Goal: Information Seeking & Learning: Compare options

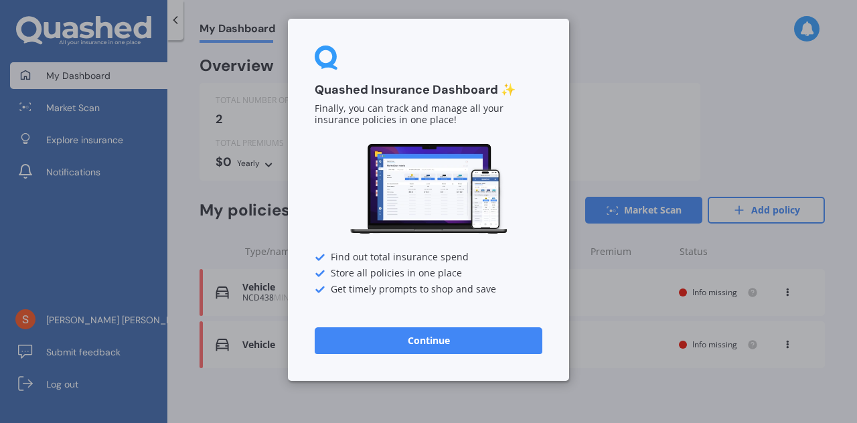
click at [447, 352] on button "Continue" at bounding box center [429, 341] width 228 height 27
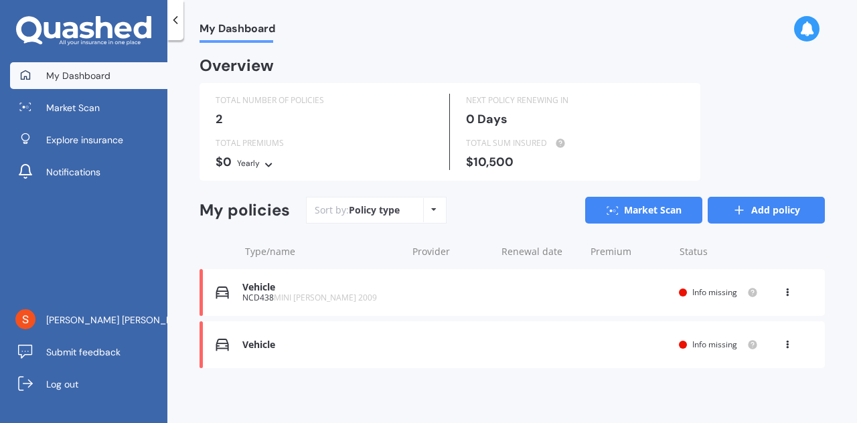
click at [752, 211] on link "Add policy" at bounding box center [766, 210] width 117 height 27
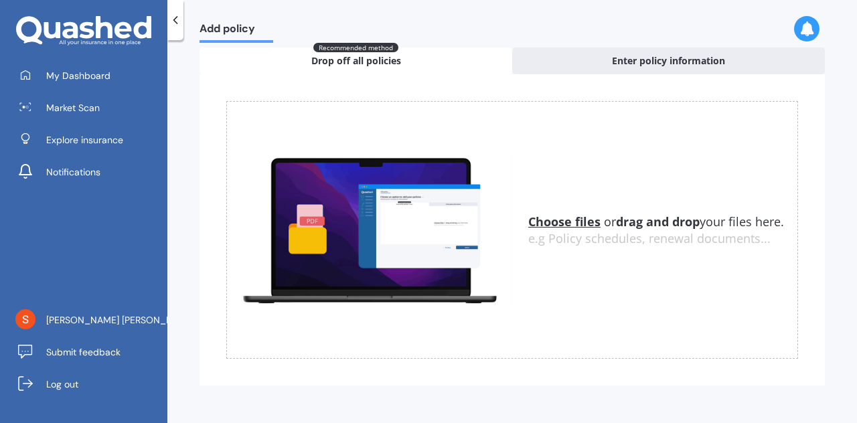
scroll to position [66, 0]
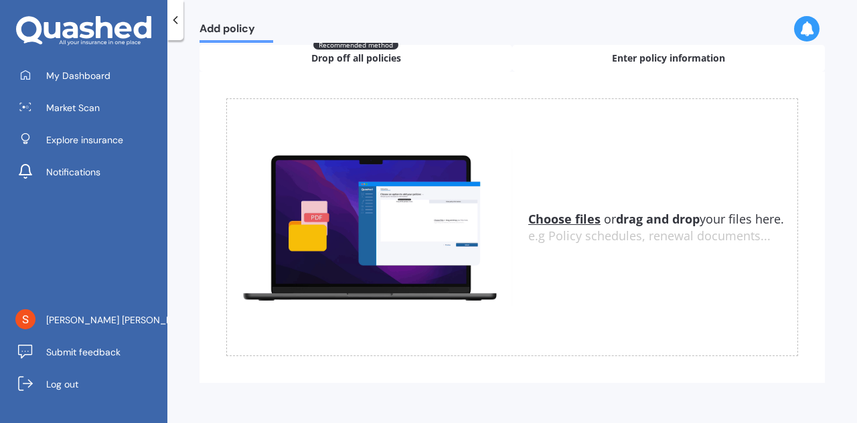
click at [628, 57] on span "Enter policy information" at bounding box center [668, 58] width 113 height 13
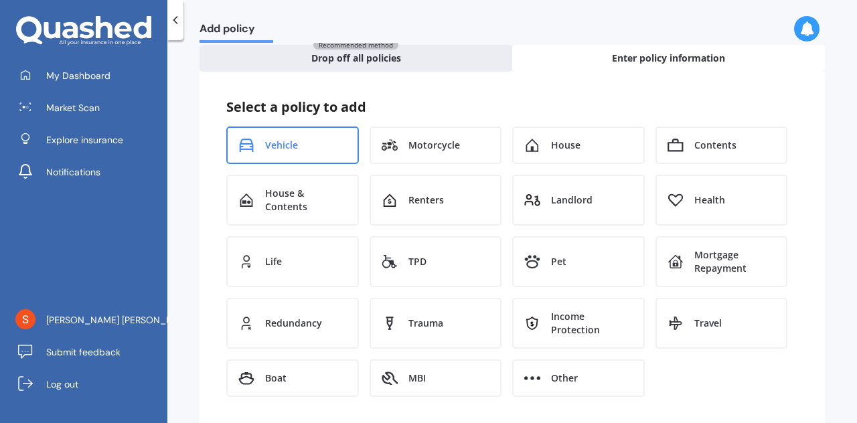
click at [265, 151] on div "Vehicle" at bounding box center [292, 146] width 133 height 38
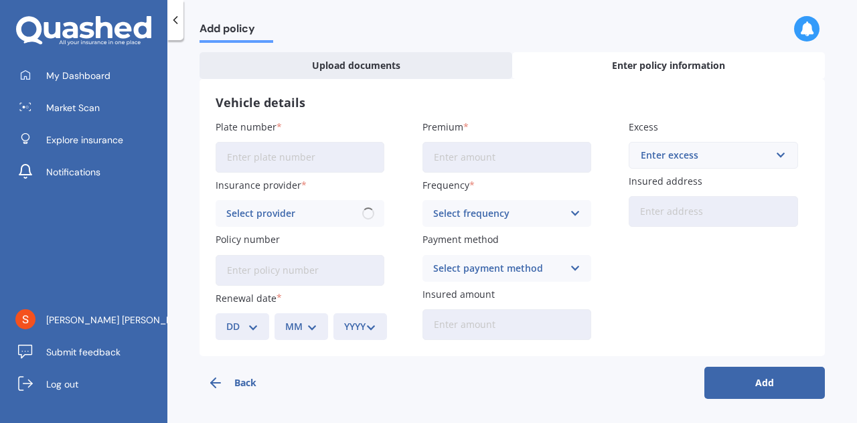
scroll to position [39, 0]
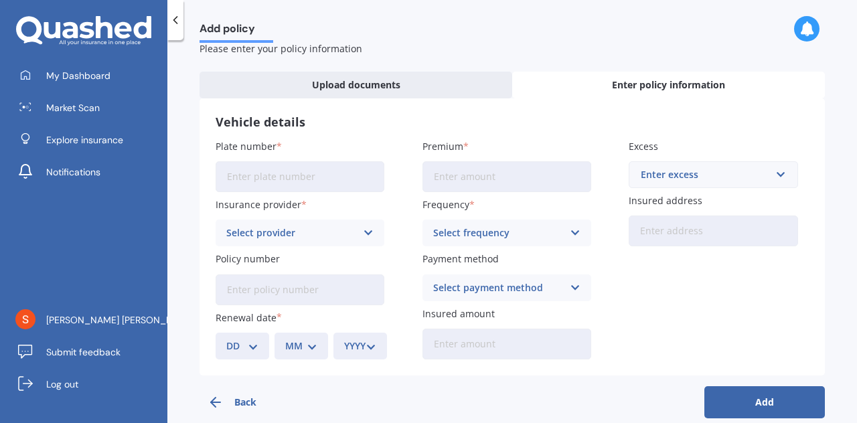
click at [296, 182] on input "Plate number" at bounding box center [300, 176] width 169 height 31
type input "GGB20"
click at [451, 182] on input "Premium" at bounding box center [507, 176] width 169 height 31
click at [466, 175] on input "$27.00" at bounding box center [507, 176] width 169 height 31
drag, startPoint x: 466, startPoint y: 175, endPoint x: 451, endPoint y: 176, distance: 14.8
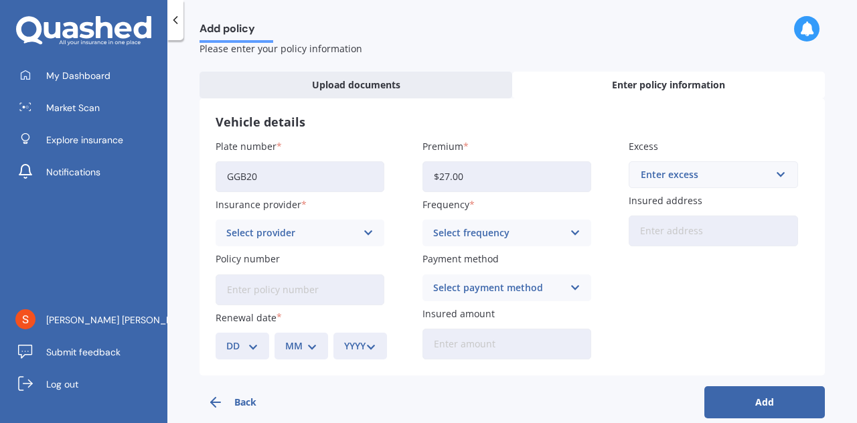
click at [451, 176] on input "$27.00" at bounding box center [507, 176] width 169 height 31
click at [458, 176] on input "$27.00" at bounding box center [507, 176] width 169 height 31
click at [454, 179] on input "$27.04" at bounding box center [507, 176] width 169 height 31
click at [466, 177] on input "$27.44" at bounding box center [507, 176] width 169 height 31
type input "$27.49"
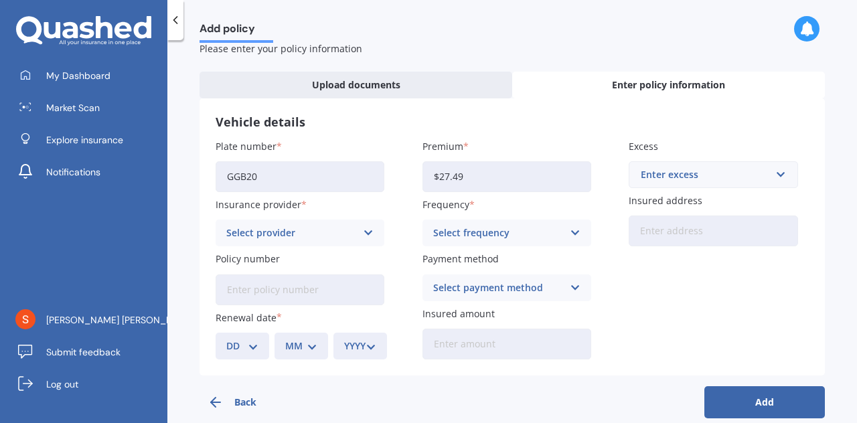
click at [754, 172] on div "Enter excess" at bounding box center [705, 174] width 129 height 15
type input "600"
click at [664, 202] on div "$ 600" at bounding box center [713, 200] width 167 height 25
click at [344, 240] on div "Select provider" at bounding box center [291, 233] width 130 height 15
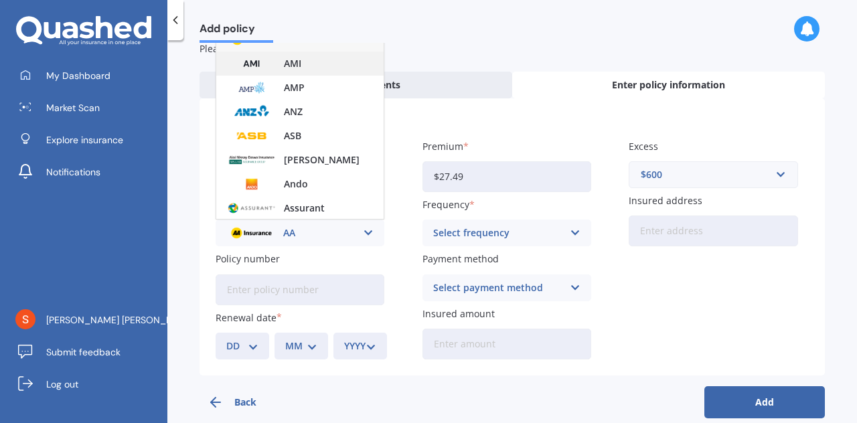
click at [302, 58] on div "AMI" at bounding box center [299, 64] width 167 height 24
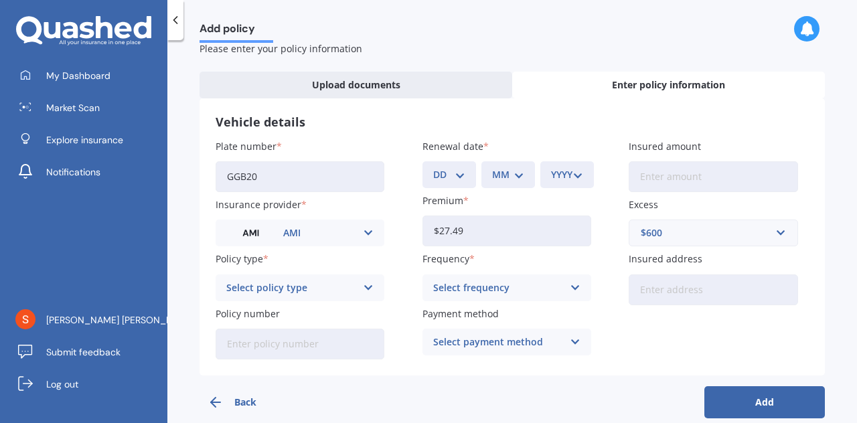
click at [655, 177] on input "Insured amount" at bounding box center [713, 176] width 169 height 31
type input "$6,000"
click at [323, 284] on div "Select policy type" at bounding box center [291, 288] width 130 height 15
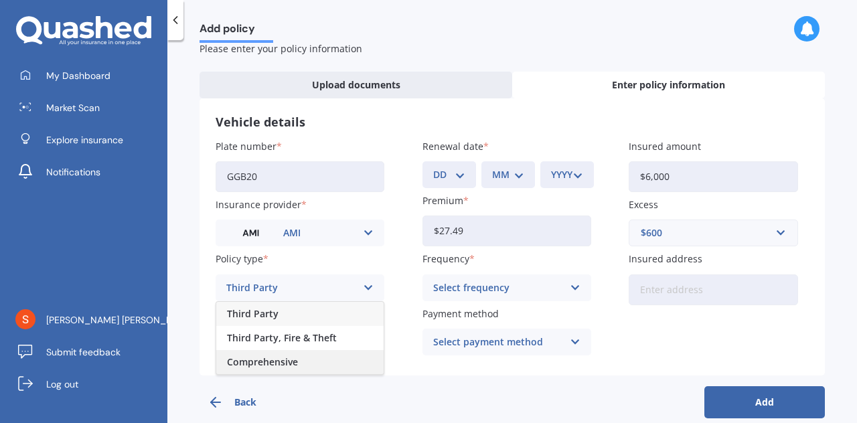
click at [304, 363] on div "Comprehensive" at bounding box center [299, 362] width 167 height 24
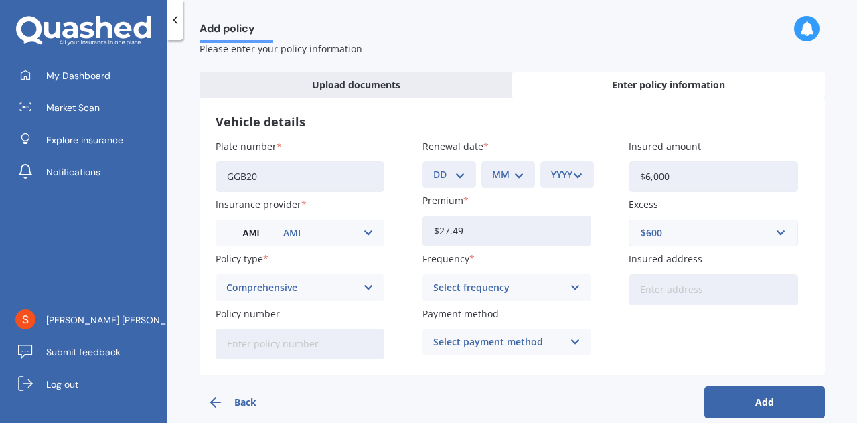
click at [544, 291] on div "Select frequency" at bounding box center [498, 288] width 130 height 15
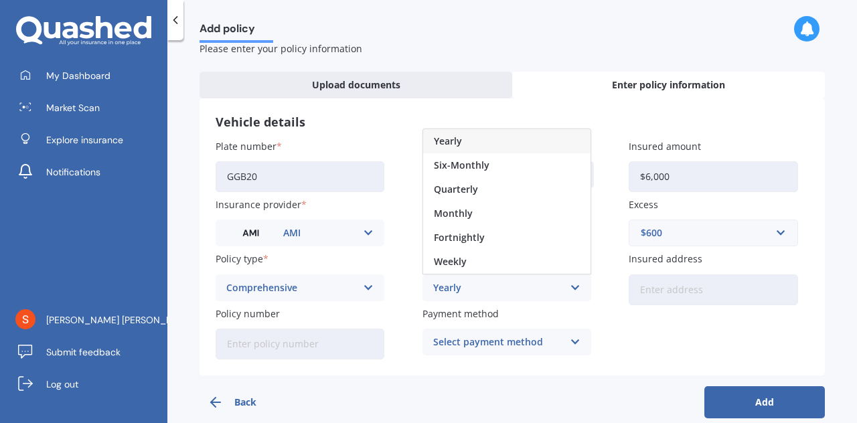
click at [589, 313] on div "Plate number GGB20 Insurance provider AMI AA AMI AMP ANZ ASB [PERSON_NAME] Dowa…" at bounding box center [512, 249] width 593 height 220
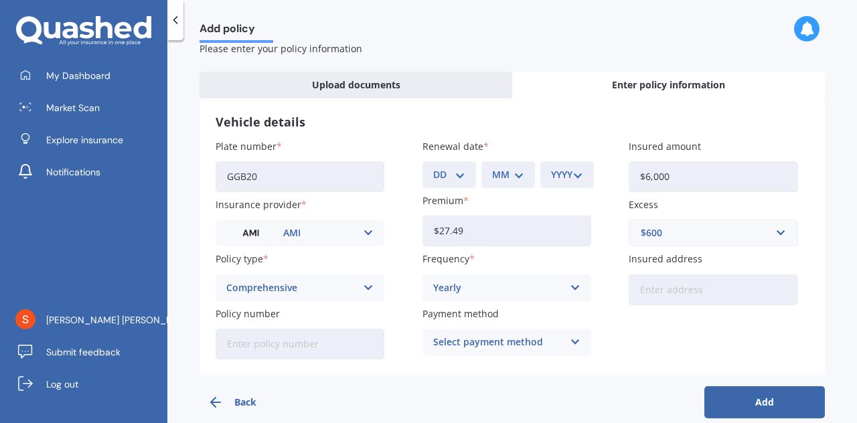
click at [497, 282] on div "Yearly" at bounding box center [498, 288] width 130 height 15
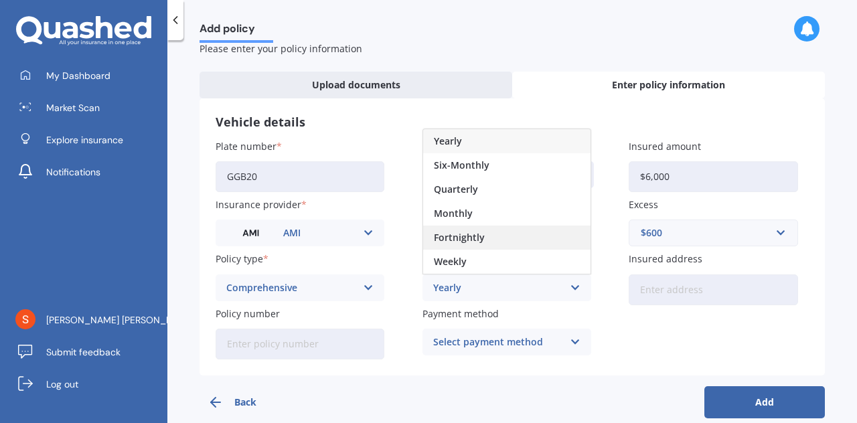
click at [471, 242] on span "Fortnightly" at bounding box center [459, 237] width 51 height 9
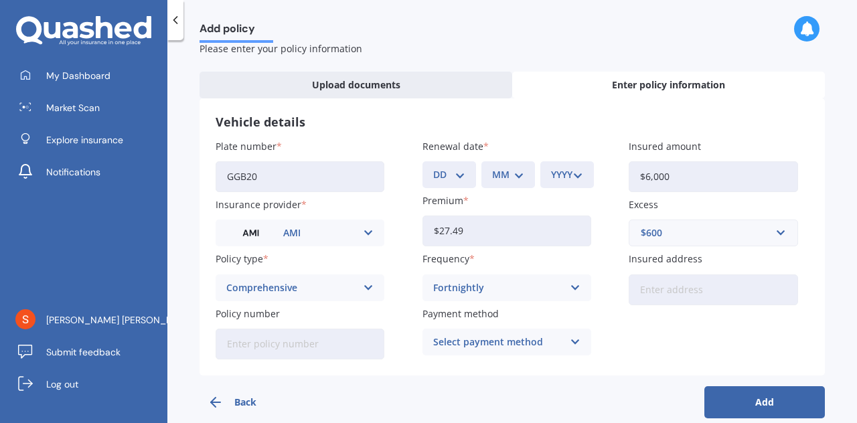
click at [680, 296] on input "Insured address" at bounding box center [713, 290] width 169 height 31
click at [754, 290] on input "[STREET_ADDRESS][PERSON_NAME]" at bounding box center [713, 290] width 169 height 31
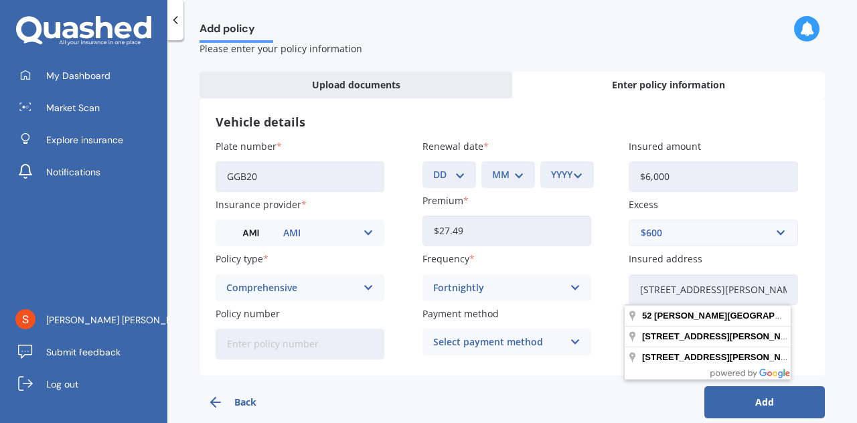
click at [782, 292] on input "[STREET_ADDRESS][PERSON_NAME]" at bounding box center [713, 290] width 169 height 31
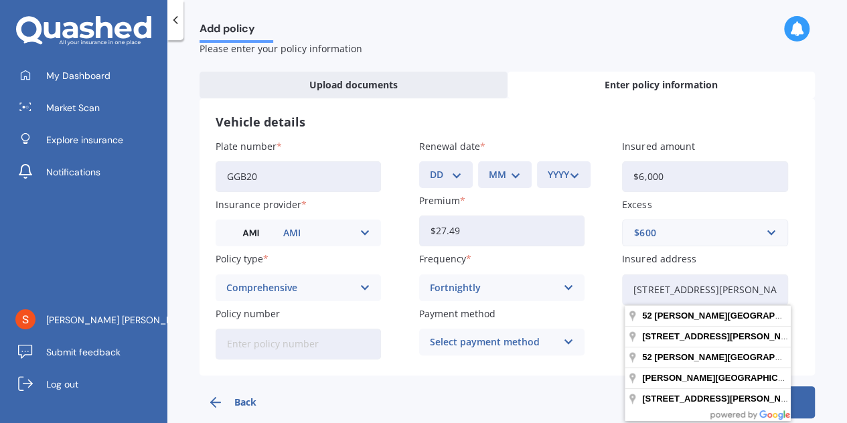
click at [764, 287] on input "[STREET_ADDRESS][PERSON_NAME]" at bounding box center [704, 290] width 165 height 31
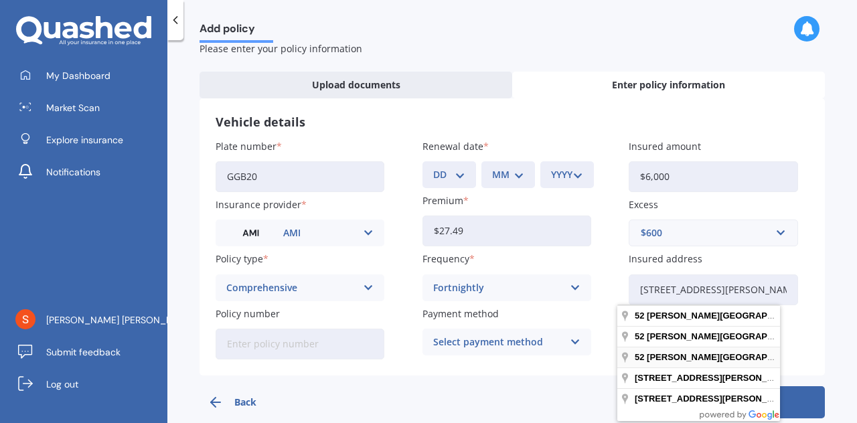
type input "[STREET_ADDRESS][PERSON_NAME]"
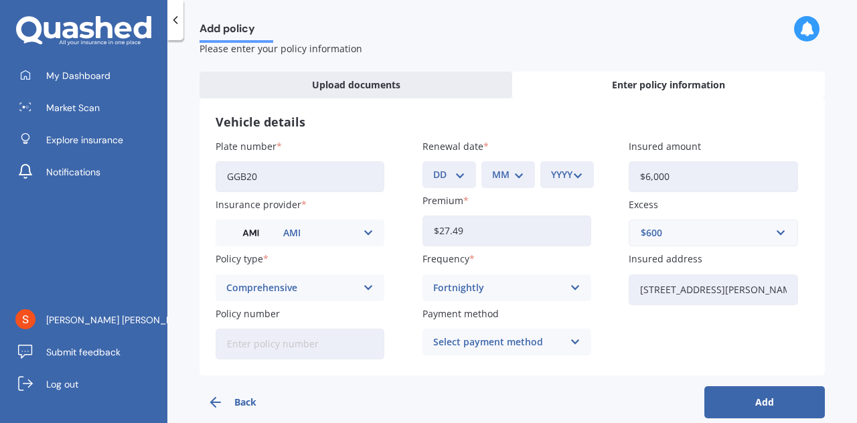
click at [298, 354] on input "Policy number" at bounding box center [300, 344] width 169 height 31
type input "m"
type input "MOTA01162439"
click at [514, 340] on div "Select payment method" at bounding box center [498, 342] width 130 height 15
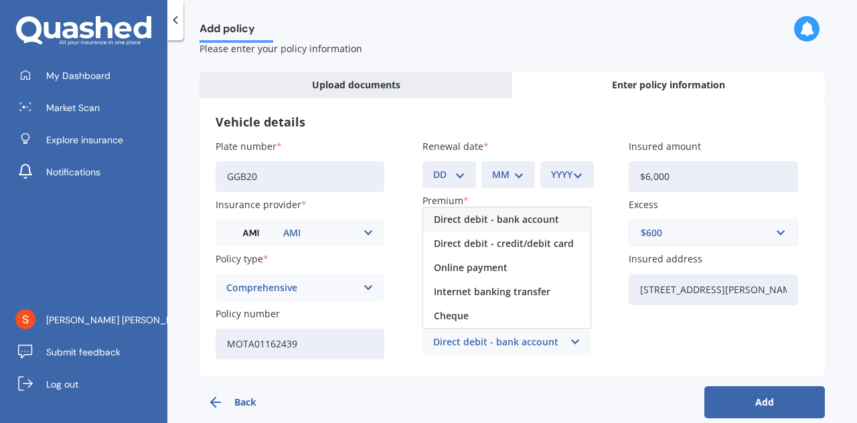
click at [481, 222] on span "Direct debit - bank account" at bounding box center [496, 219] width 125 height 9
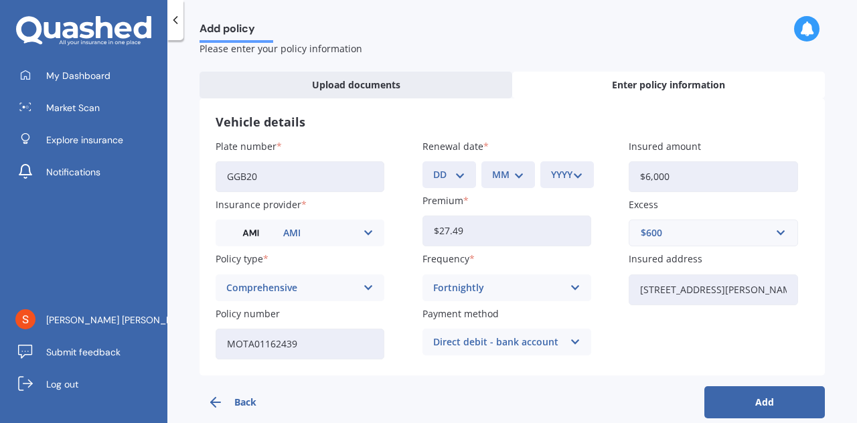
click at [792, 405] on button "Add" at bounding box center [765, 402] width 121 height 32
click at [452, 169] on select "DD 01 02 03 04 05 06 07 08 09 10 11 12 13 14 15 16 17 18 19 20 21 22 23 24 25 2…" at bounding box center [460, 174] width 32 height 15
select select "26"
click at [444, 167] on select "DD 01 02 03 04 05 06 07 08 09 10 11 12 13 14 15 16 17 18 19 20 21 22 23 24 25 2…" at bounding box center [460, 174] width 32 height 15
click at [513, 173] on select "MM 01 02 03 04 05 06 07 08 09 10 11 12" at bounding box center [519, 174] width 32 height 15
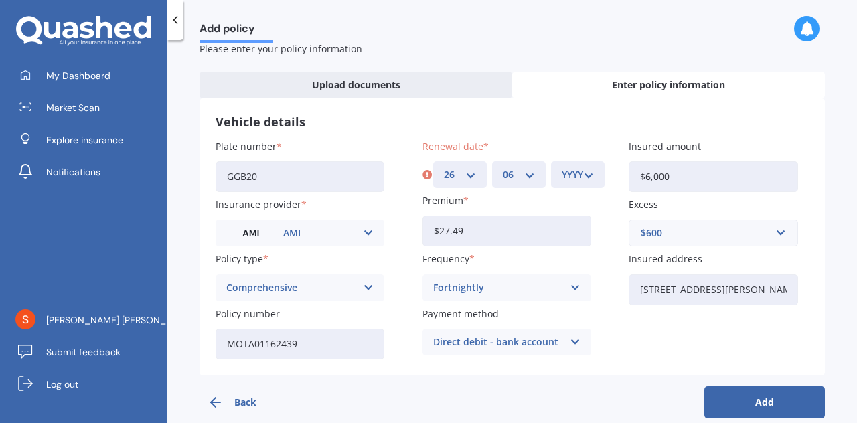
click at [503, 167] on select "MM 01 02 03 04 05 06 07 08 09 10 11 12" at bounding box center [519, 174] width 32 height 15
click at [514, 175] on select "MM 01 02 03 04 05 06 07 08 09 10 11 12" at bounding box center [519, 174] width 32 height 15
select select "05"
click at [503, 167] on select "MM 01 02 03 04 05 06 07 08 09 10 11 12" at bounding box center [519, 174] width 32 height 15
click at [575, 170] on select "YYYY 2027 2026 2025 2024 2023 2022 2021 2020 2019 2018 2017 2016 2015 2014 2013…" at bounding box center [578, 174] width 32 height 15
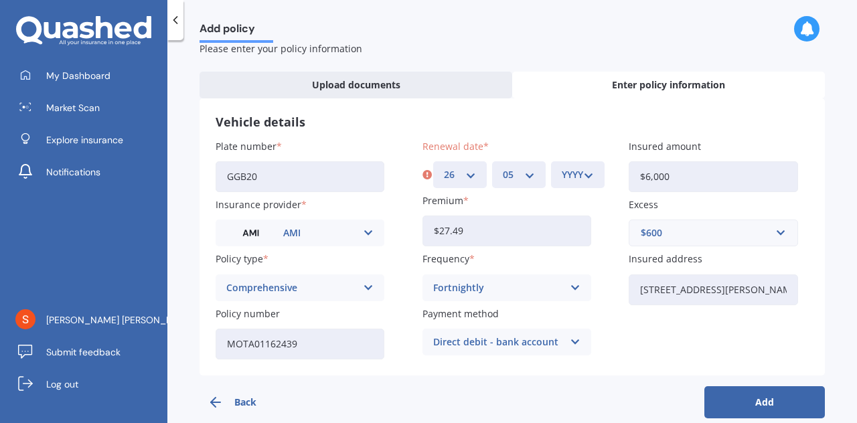
select select "2026"
click at [562, 167] on select "YYYY 2027 2026 2025 2024 2023 2022 2021 2020 2019 2018 2017 2016 2015 2014 2013…" at bounding box center [578, 174] width 32 height 15
click at [734, 405] on button "Add" at bounding box center [765, 402] width 121 height 32
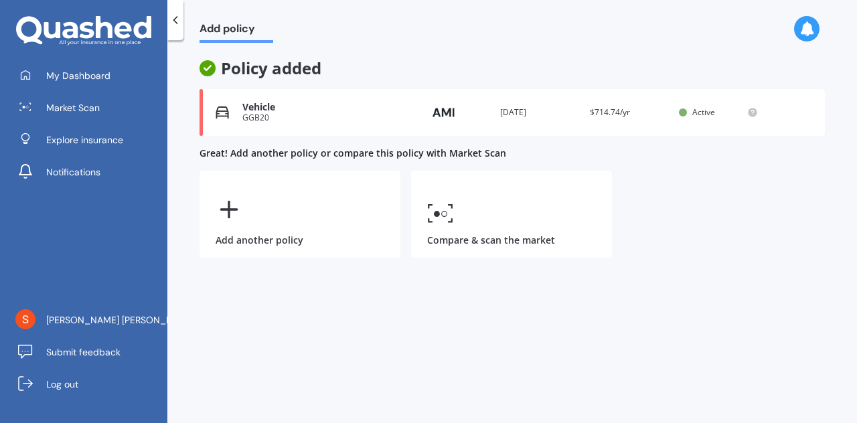
scroll to position [0, 0]
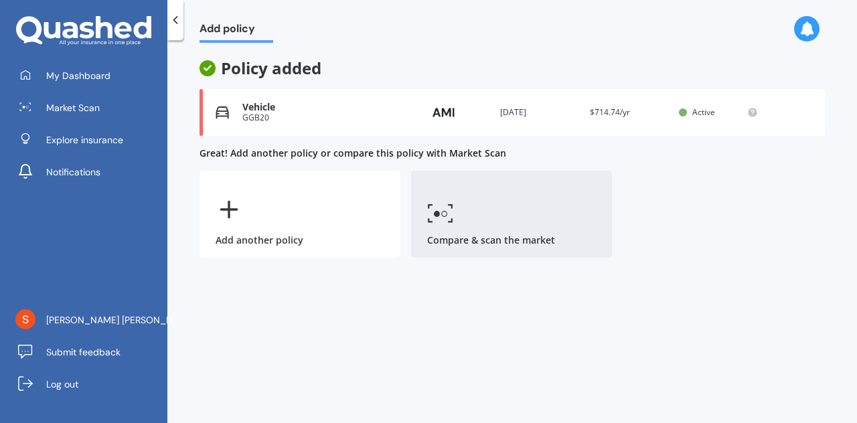
click at [497, 226] on link "Compare & scan the market" at bounding box center [511, 214] width 201 height 87
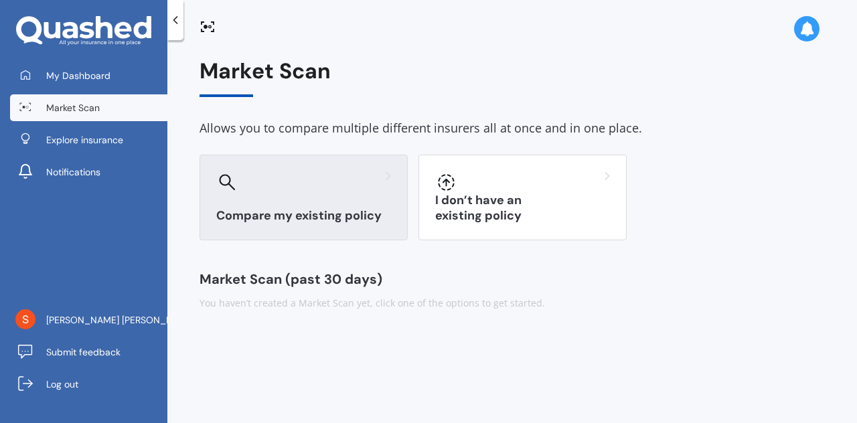
click at [319, 177] on div at bounding box center [303, 181] width 175 height 21
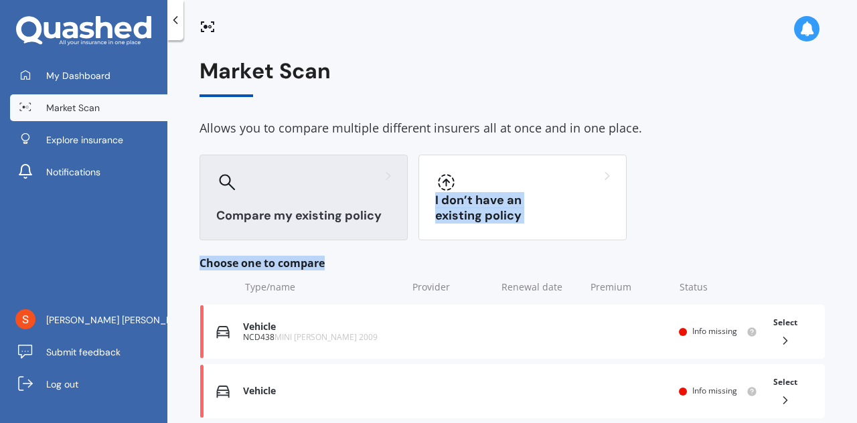
drag, startPoint x: 849, startPoint y: 175, endPoint x: 845, endPoint y: 266, distance: 91.2
click at [845, 266] on div "Market Scan Allows you to compare multiple different insurers all at once and i…" at bounding box center [512, 234] width 690 height 383
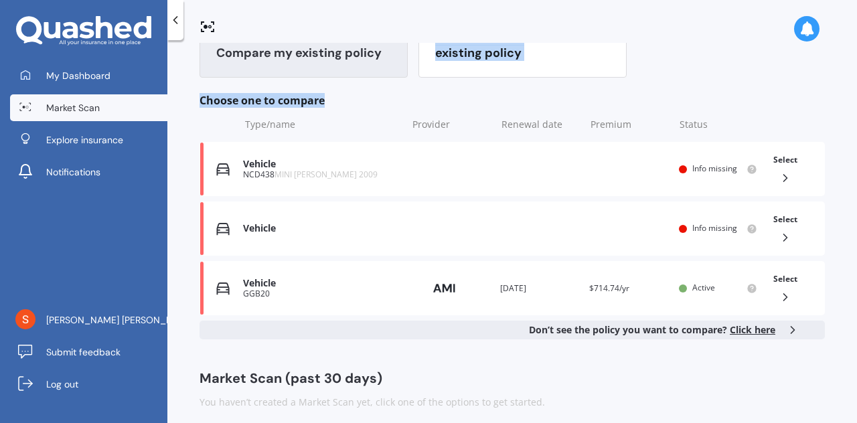
scroll to position [171, 0]
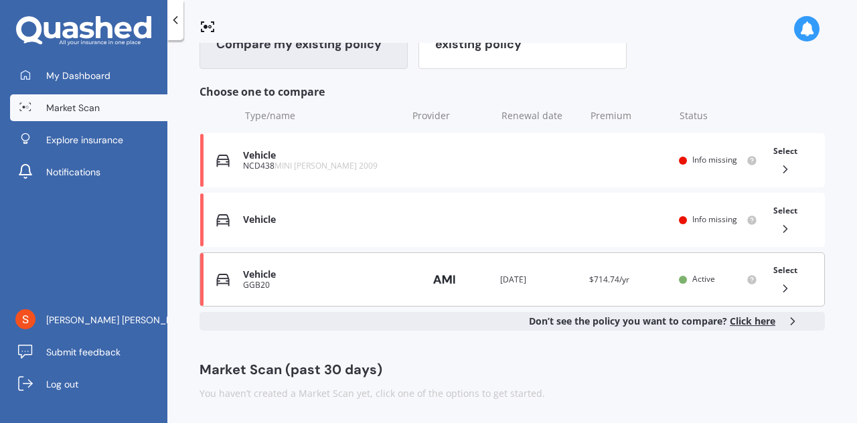
click at [689, 297] on div "Vehicle GGB20 Provider Renewal date [DATE] Premium $714.74/yr You are paying Fo…" at bounding box center [513, 280] width 626 height 54
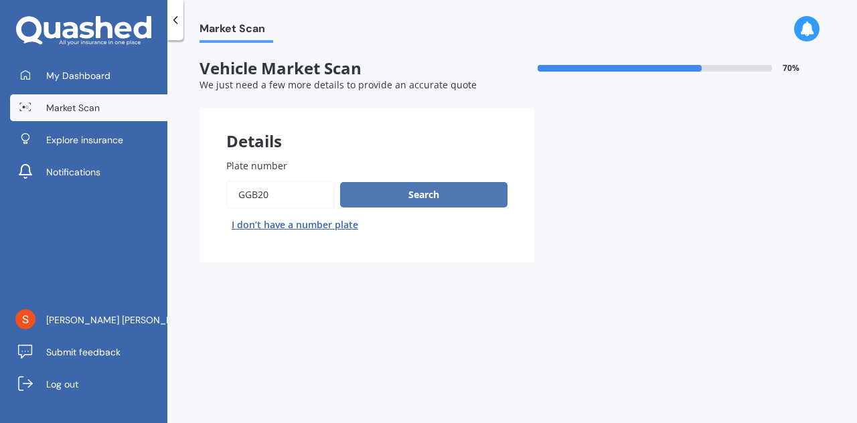
click at [423, 192] on button "Search" at bounding box center [423, 194] width 167 height 25
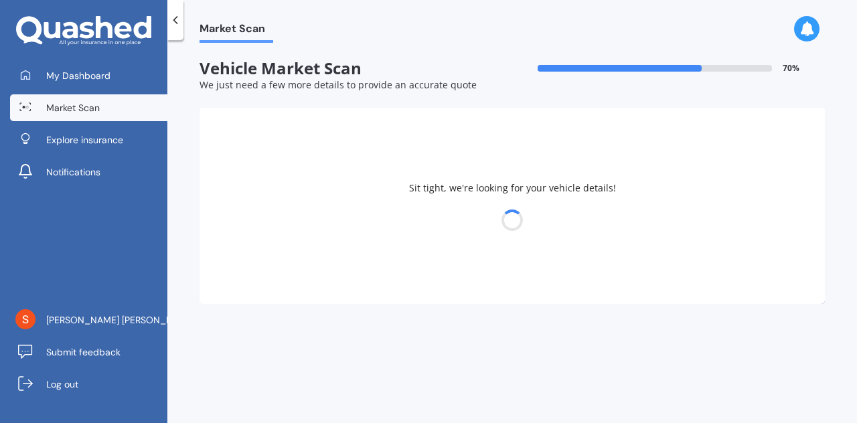
select select "11"
select select "06"
select select "2008"
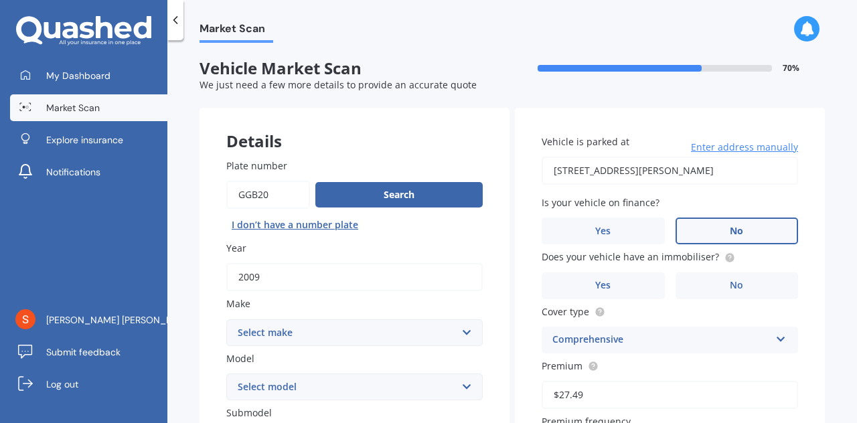
click at [730, 228] on span "No" at bounding box center [736, 231] width 13 height 11
click at [0, 0] on input "No" at bounding box center [0, 0] width 0 height 0
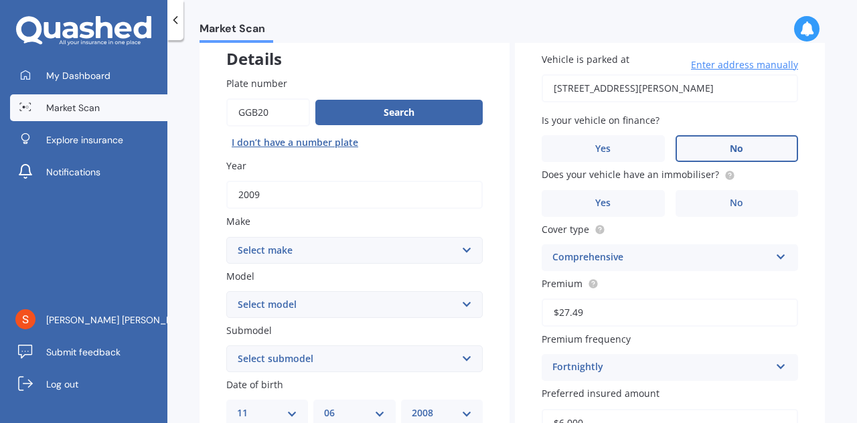
scroll to position [86, 0]
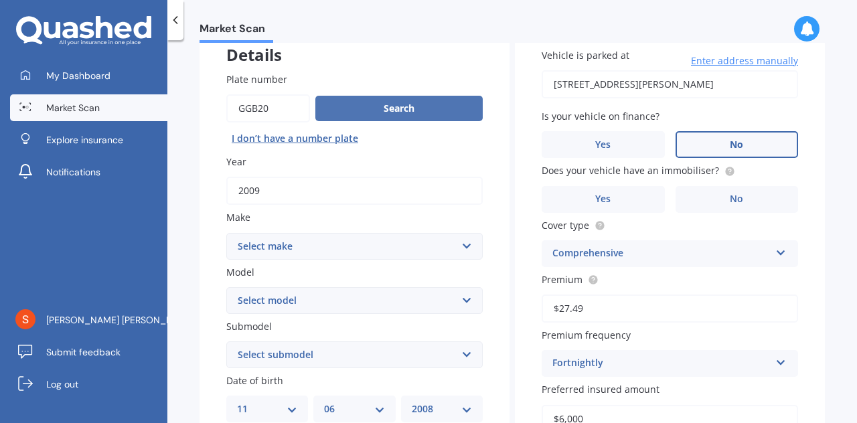
click at [410, 112] on button "Search" at bounding box center [398, 108] width 167 height 25
click at [354, 247] on select "Select make AC ALFA ROMEO ASTON [PERSON_NAME] AUDI AUSTIN BEDFORD Bentley BMW B…" at bounding box center [354, 246] width 257 height 27
select select "MINI"
click at [226, 233] on select "Select make AC ALFA ROMEO ASTON [PERSON_NAME] AUDI AUSTIN BEDFORD Bentley BMW B…" at bounding box center [354, 246] width 257 height 27
click at [334, 305] on select "Select model Clubman [PERSON_NAME] [PERSON_NAME] One" at bounding box center [354, 300] width 257 height 27
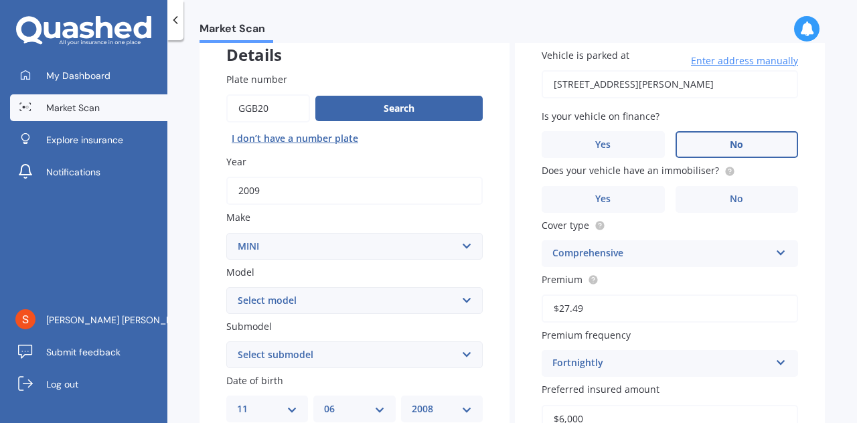
select select "[PERSON_NAME]"
click at [226, 288] on select "Select model Clubman [PERSON_NAME] [PERSON_NAME] One" at bounding box center [354, 300] width 257 height 27
click at [388, 357] on select "Select submodel (All other) Convertible Crossover D D [PERSON_NAME] Works S" at bounding box center [354, 355] width 257 height 27
select select "S"
click at [226, 342] on select "Select submodel (All other) Convertible Crossover D D [PERSON_NAME] Works S" at bounding box center [354, 355] width 257 height 27
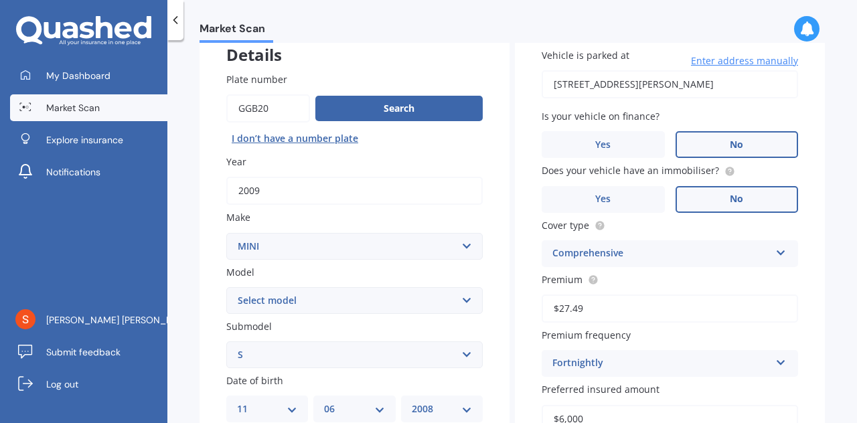
click at [730, 202] on span "No" at bounding box center [736, 199] width 13 height 11
click at [0, 0] on input "No" at bounding box center [0, 0] width 0 height 0
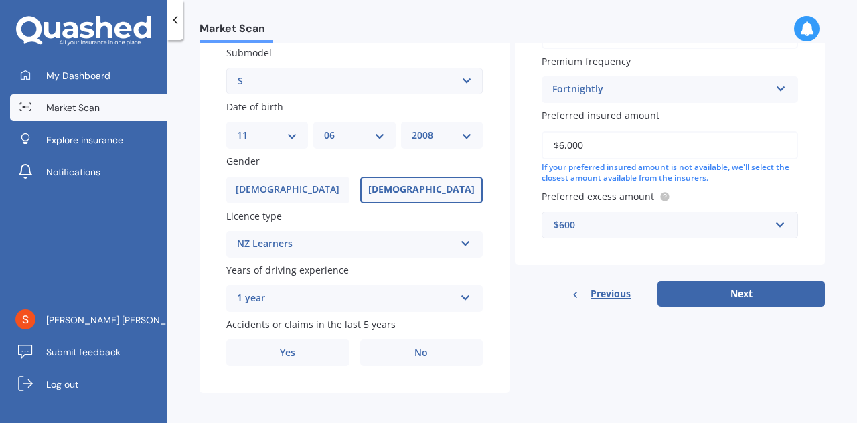
scroll to position [368, 0]
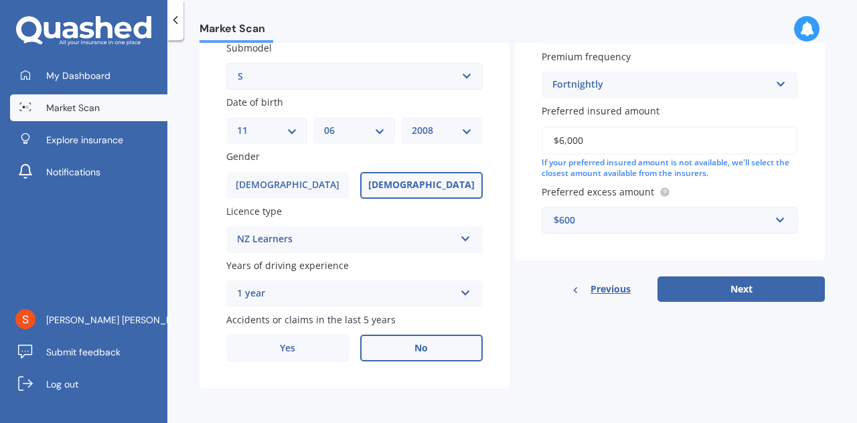
click at [455, 356] on label "No" at bounding box center [421, 348] width 123 height 27
click at [0, 0] on input "No" at bounding box center [0, 0] width 0 height 0
click at [691, 293] on button "Next" at bounding box center [741, 289] width 167 height 25
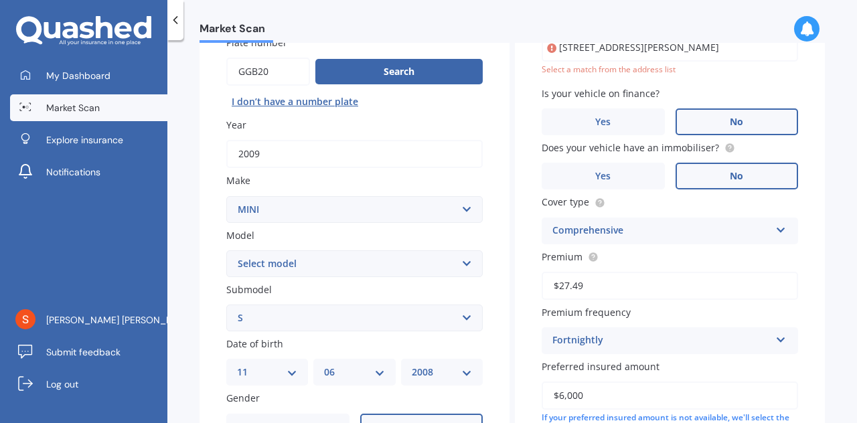
scroll to position [91, 0]
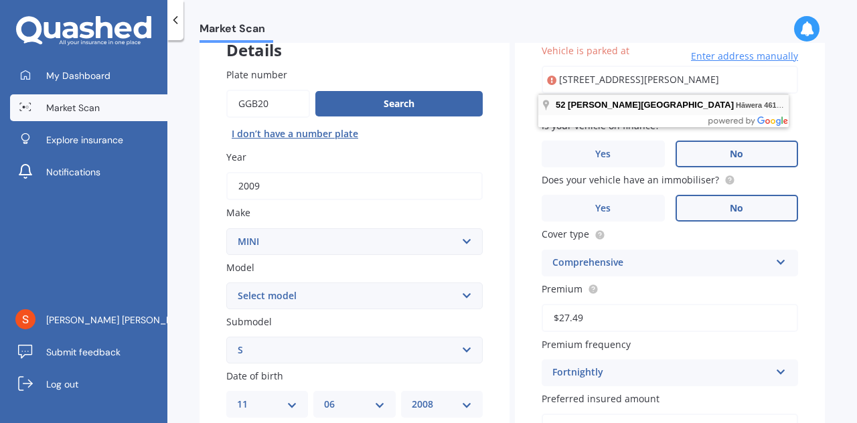
type input "[STREET_ADDRESS][PERSON_NAME]"
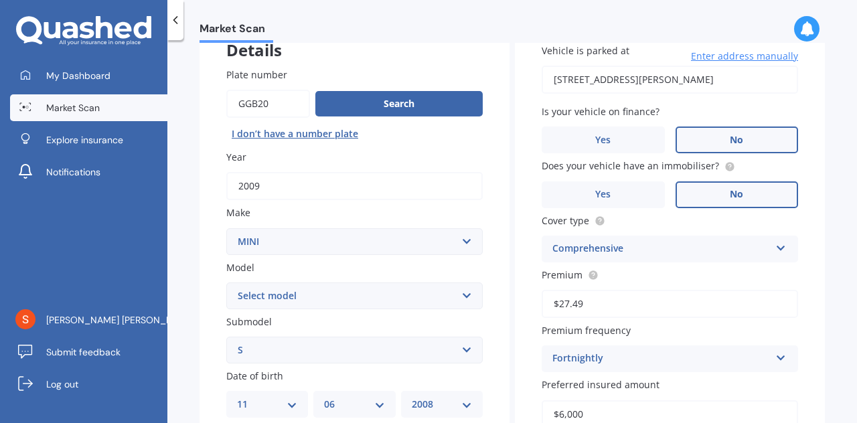
scroll to position [309, 0]
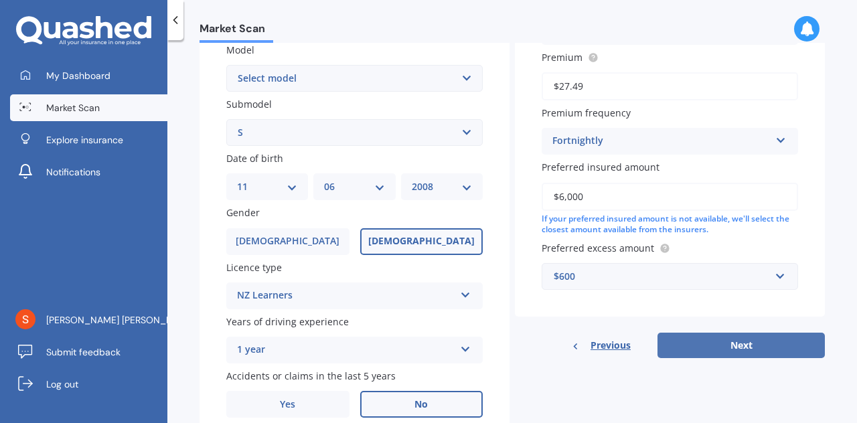
click at [755, 340] on button "Next" at bounding box center [741, 345] width 167 height 25
select select "11"
select select "06"
select select "2008"
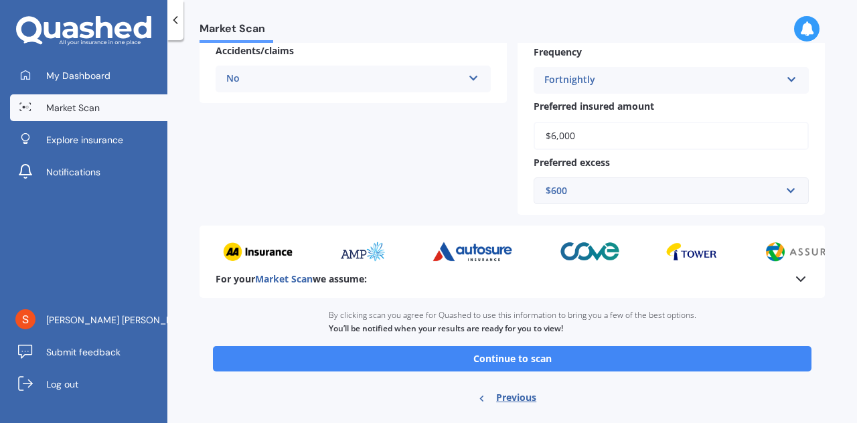
scroll to position [380, 0]
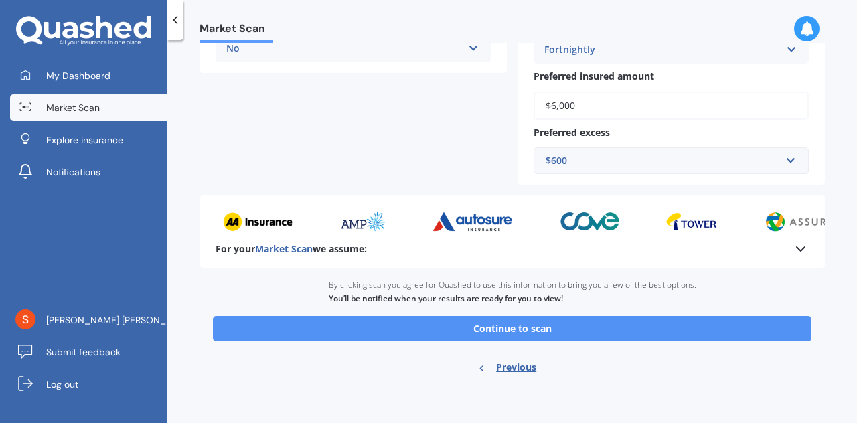
click at [663, 325] on button "Continue to scan" at bounding box center [512, 328] width 599 height 25
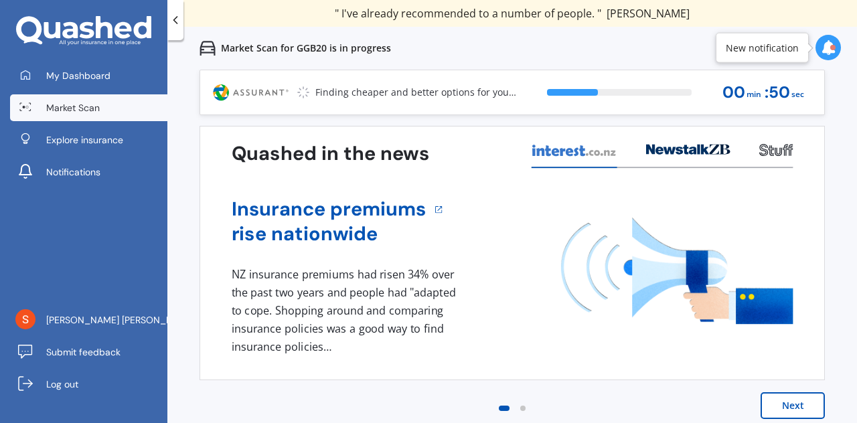
click at [826, 50] on icon at bounding box center [828, 47] width 15 height 15
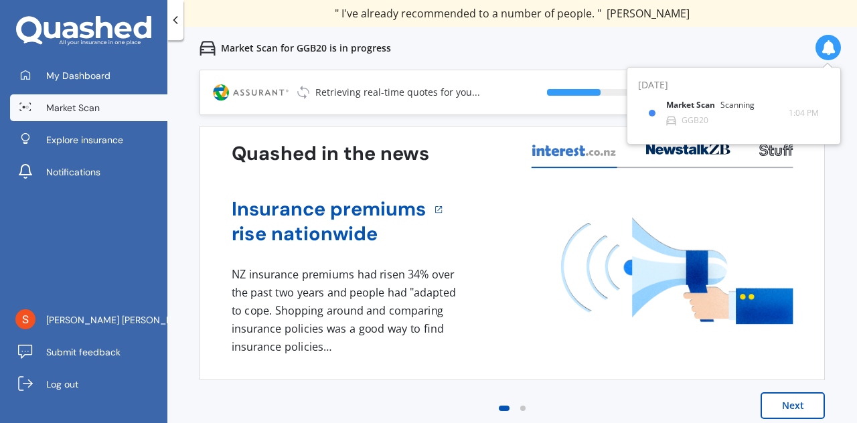
click at [745, 57] on div "Market Scan for GGB20 is in progress" at bounding box center [512, 48] width 690 height 43
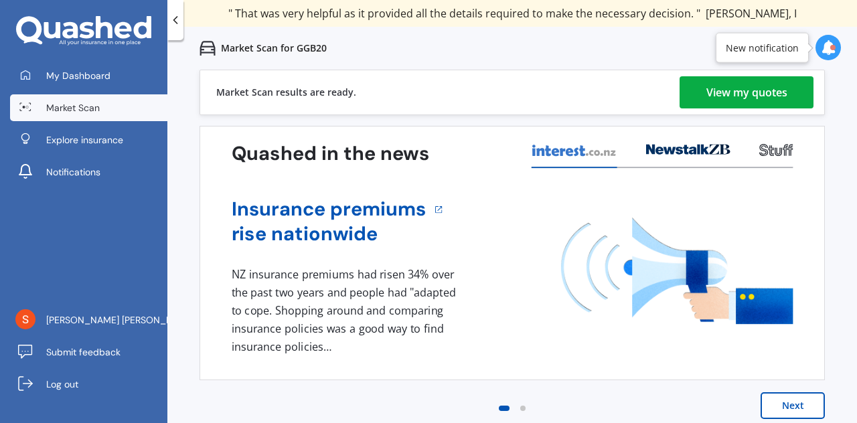
click at [753, 92] on div "View my quotes" at bounding box center [747, 92] width 81 height 32
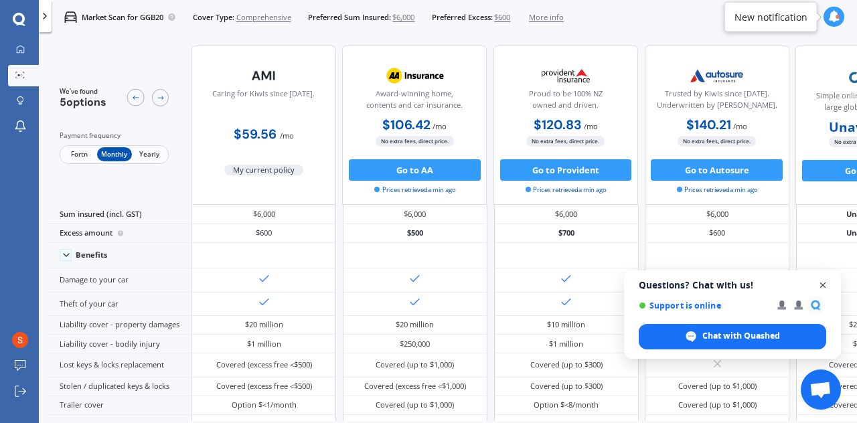
click at [824, 286] on span "Open chat" at bounding box center [823, 285] width 17 height 17
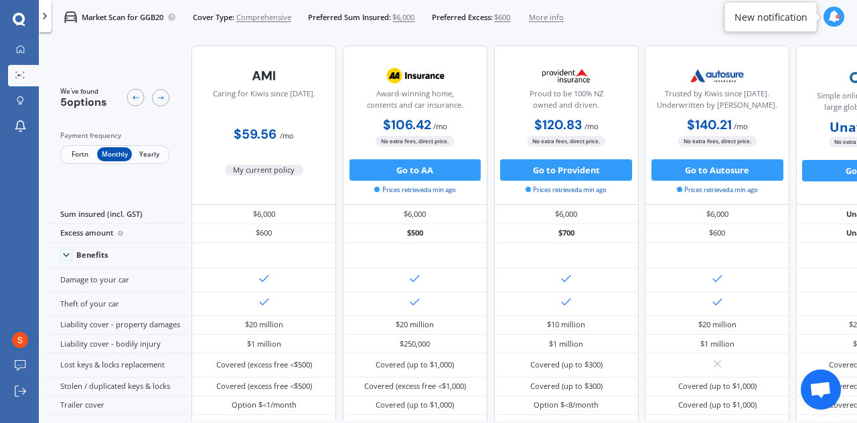
click at [77, 156] on span "Fortn" at bounding box center [79, 154] width 35 height 14
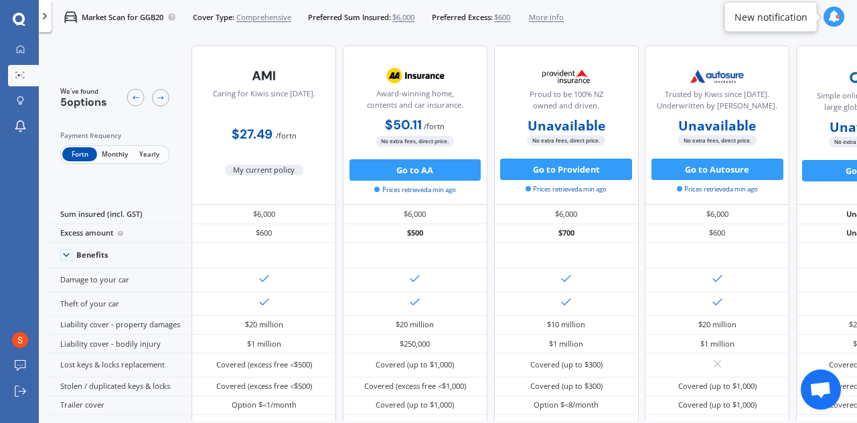
click at [109, 152] on span "Monthly" at bounding box center [114, 154] width 35 height 14
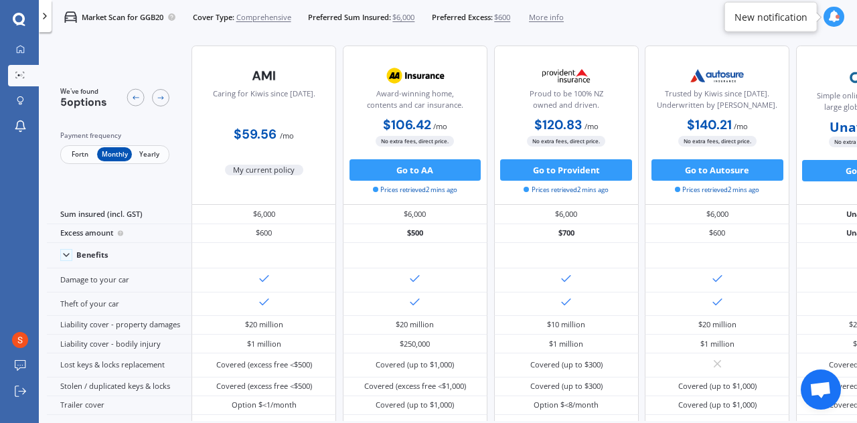
click at [158, 153] on span "Yearly" at bounding box center [149, 154] width 35 height 14
click at [118, 151] on span "Monthly" at bounding box center [114, 154] width 35 height 14
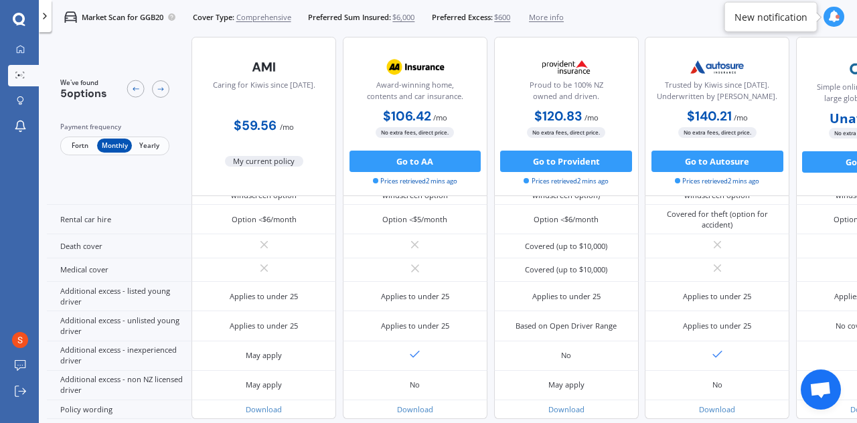
scroll to position [620, 0]
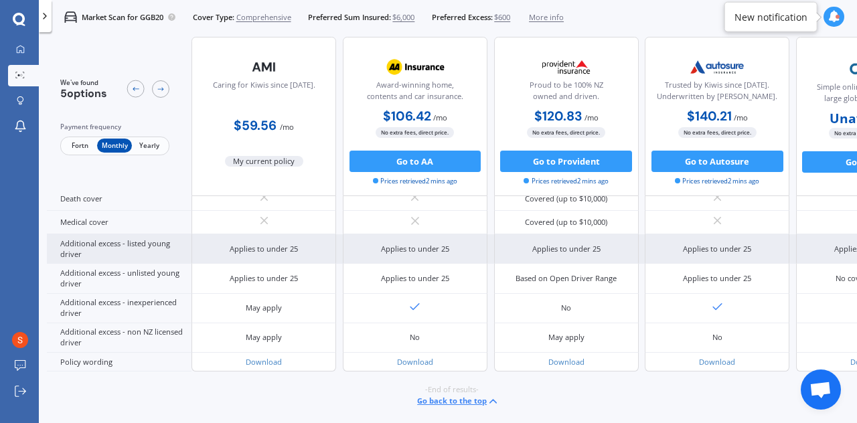
click at [293, 247] on div "Applies to under 25" at bounding box center [264, 249] width 68 height 11
click at [292, 247] on div "Applies to under 25" at bounding box center [264, 249] width 68 height 11
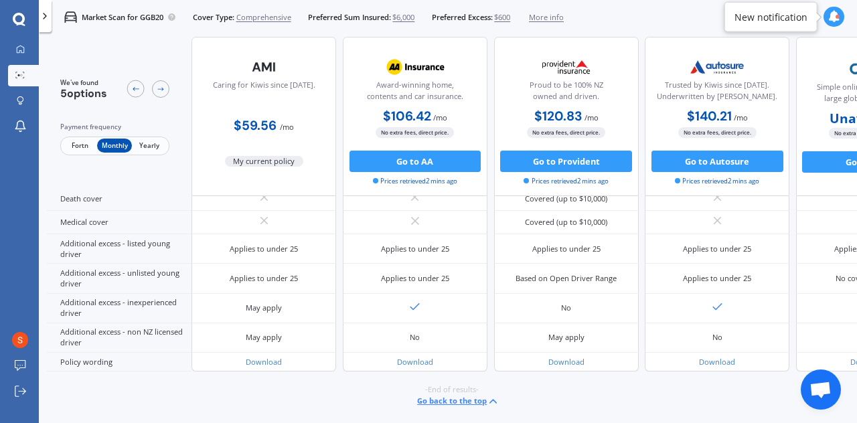
click at [257, 168] on div "Caring for Kiwis since [DATE]. $59.56 / mo My current policy" at bounding box center [264, 116] width 145 height 159
click at [17, 97] on icon at bounding box center [20, 99] width 7 height 6
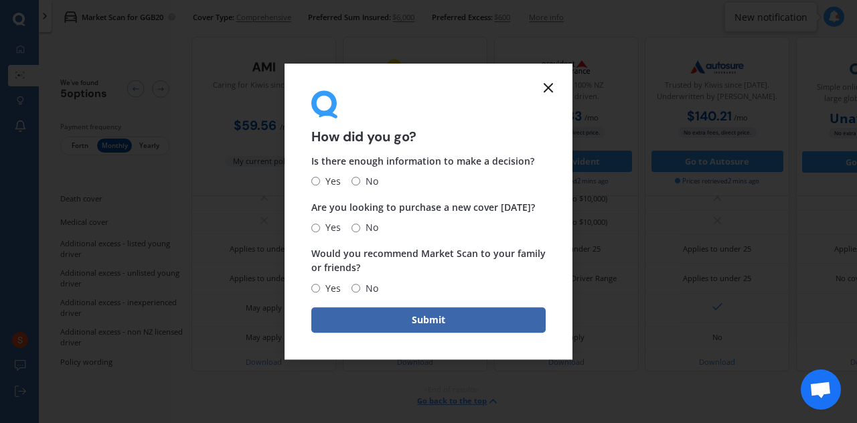
click at [548, 89] on icon at bounding box center [549, 88] width 16 height 16
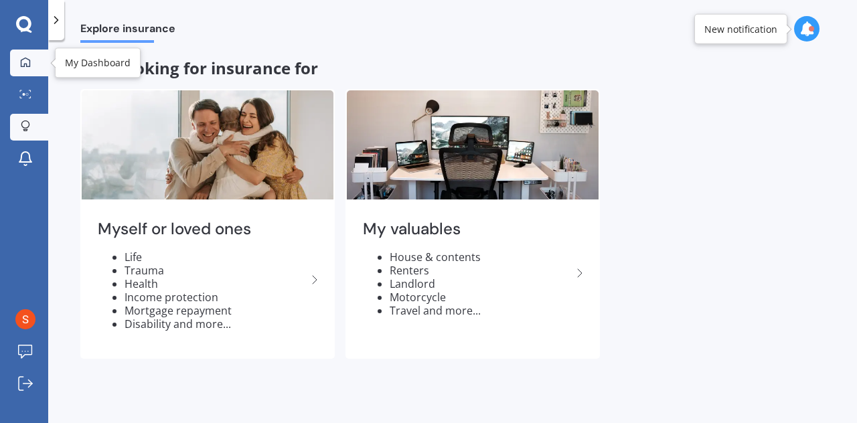
click at [29, 54] on link "My Dashboard" at bounding box center [29, 63] width 38 height 27
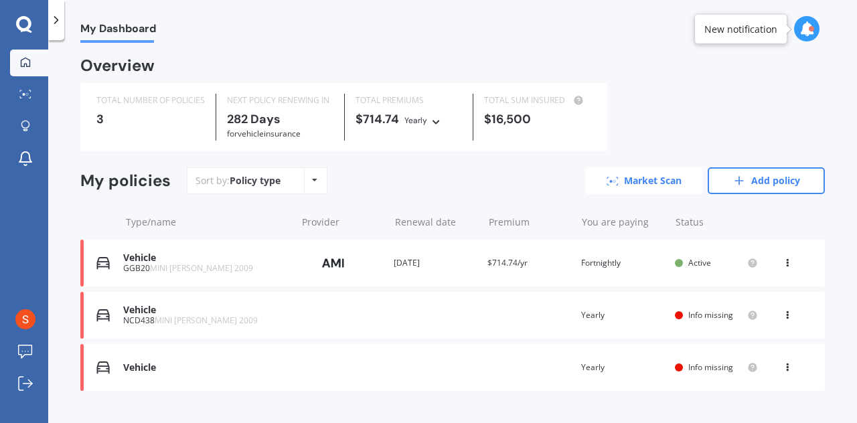
click at [660, 182] on link "Market Scan" at bounding box center [643, 180] width 117 height 27
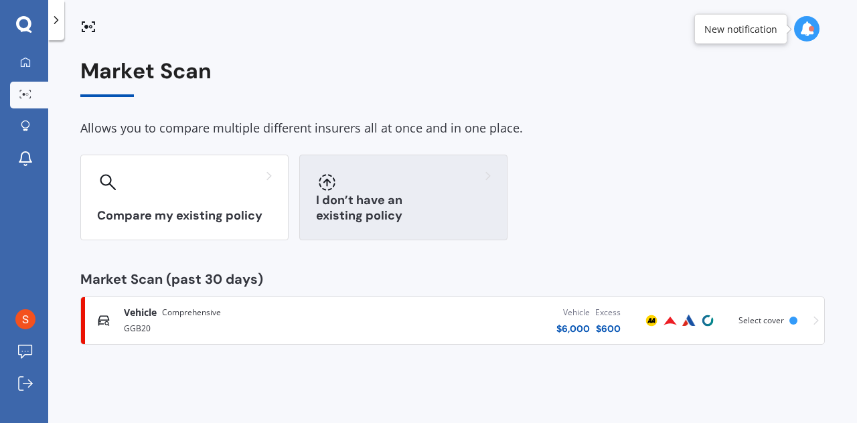
click at [463, 200] on div "I don’t have an existing policy" at bounding box center [403, 198] width 208 height 86
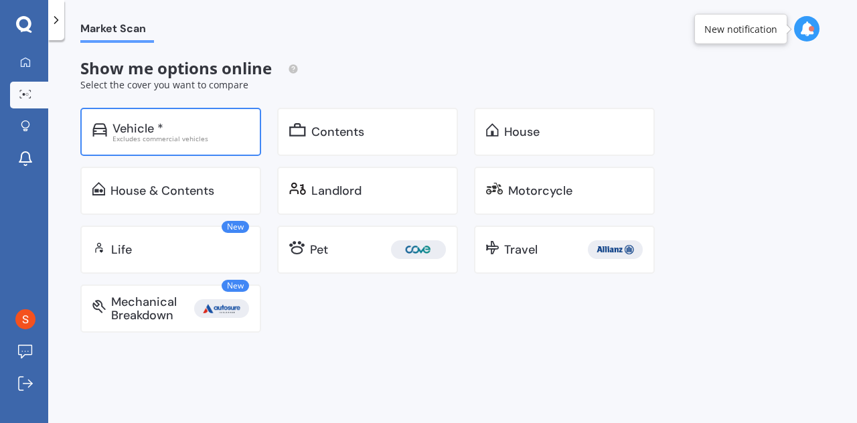
click at [206, 128] on div "Vehicle *" at bounding box center [181, 128] width 137 height 13
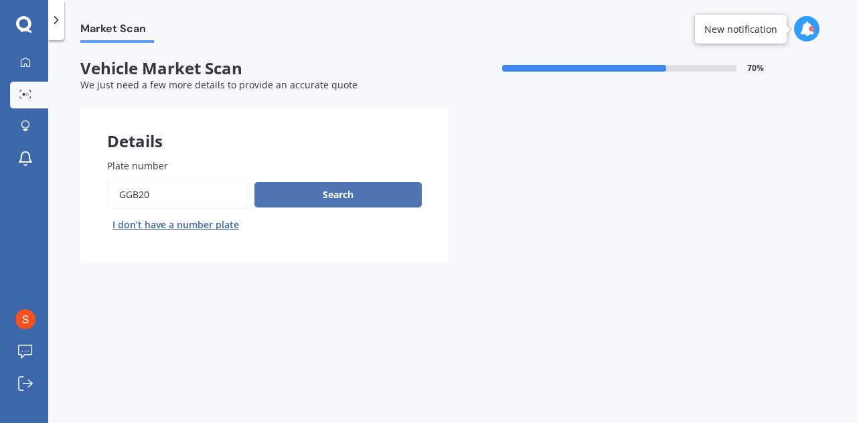
click at [300, 197] on button "Search" at bounding box center [338, 194] width 167 height 25
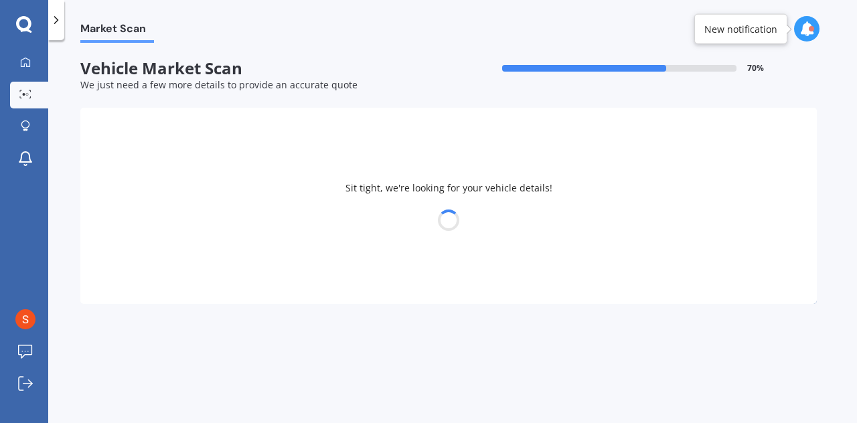
select select "11"
select select "06"
select select "2008"
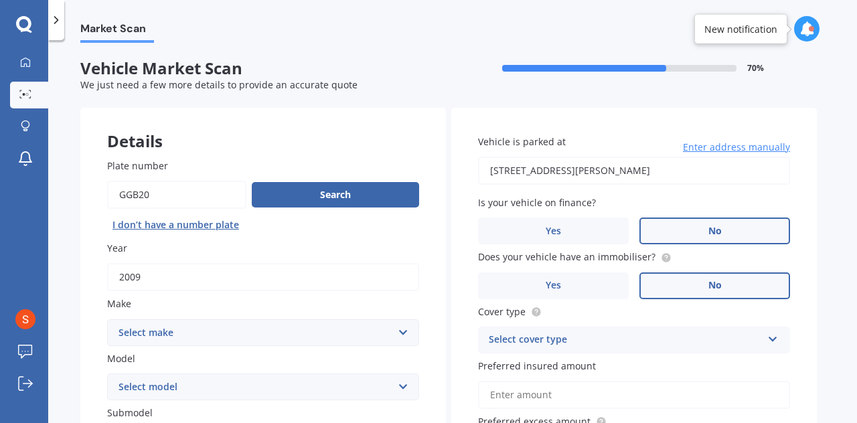
click at [382, 336] on select "Select make AC ALFA ROMEO ASTON [PERSON_NAME] AUDI AUSTIN BEDFORD Bentley BMW B…" at bounding box center [263, 332] width 312 height 27
select select "MINI"
click at [107, 319] on select "Select make AC ALFA ROMEO ASTON [PERSON_NAME] AUDI AUSTIN BEDFORD Bentley BMW B…" at bounding box center [263, 332] width 312 height 27
click at [276, 397] on select "Select model Clubman [PERSON_NAME] [PERSON_NAME] One" at bounding box center [263, 387] width 312 height 27
click at [107, 374] on select "Select model Clubman [PERSON_NAME] [PERSON_NAME] One" at bounding box center [263, 387] width 312 height 27
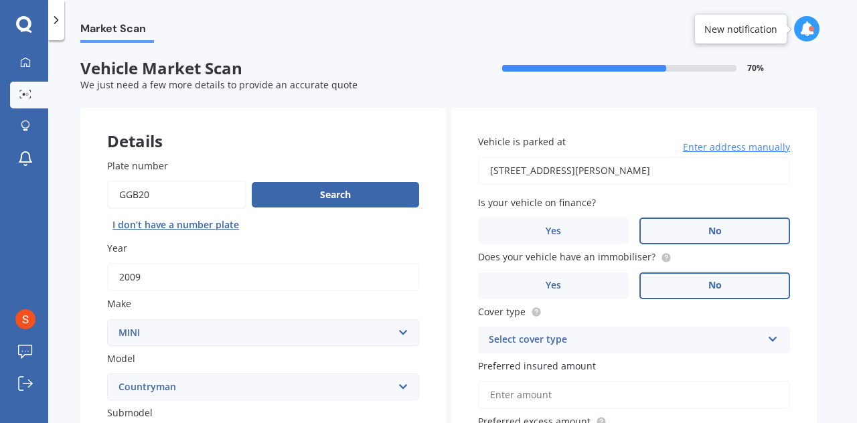
select select "[PERSON_NAME]"
click at [410, 243] on label "Year" at bounding box center [260, 248] width 307 height 14
click at [410, 263] on input "2009" at bounding box center [263, 277] width 312 height 28
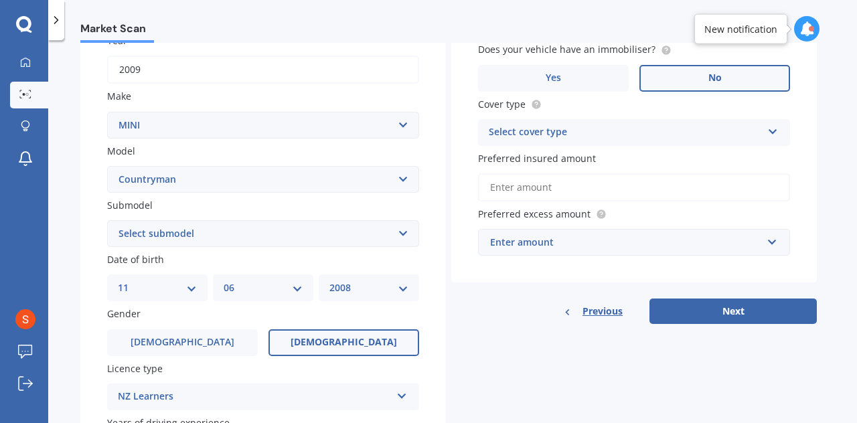
scroll to position [214, 0]
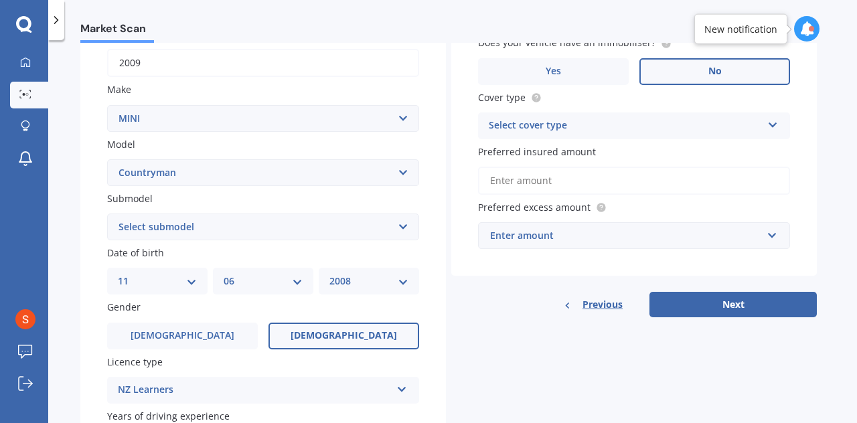
click at [355, 222] on select "Select submodel (All other) Convertible Crossover D D [PERSON_NAME] Works S" at bounding box center [263, 227] width 312 height 27
select select "S"
click at [107, 215] on select "Select submodel (All other) Convertible Crossover D D [PERSON_NAME] Works S" at bounding box center [263, 227] width 312 height 27
click at [483, 366] on div "Details Plate number Search I don’t have a number plate Year [DATE] Make Select…" at bounding box center [448, 217] width 737 height 646
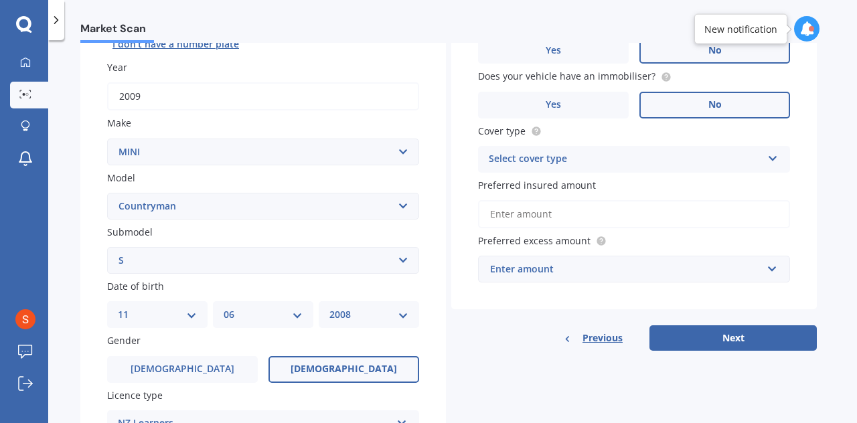
scroll to position [261, 0]
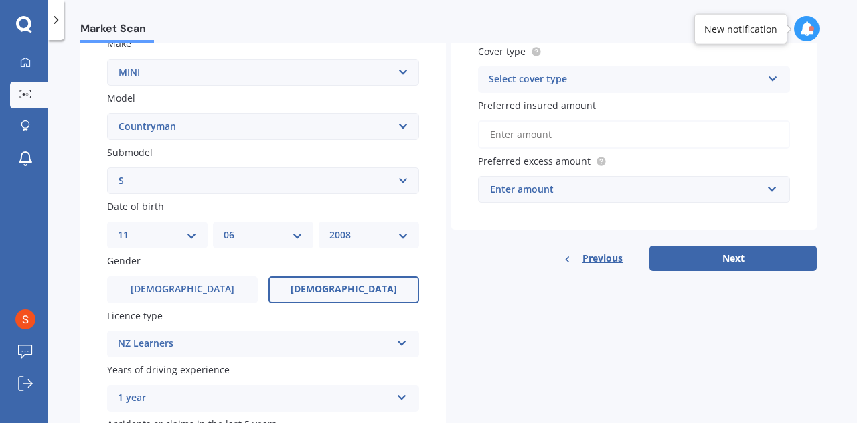
click at [558, 82] on div "Select cover type" at bounding box center [625, 80] width 273 height 16
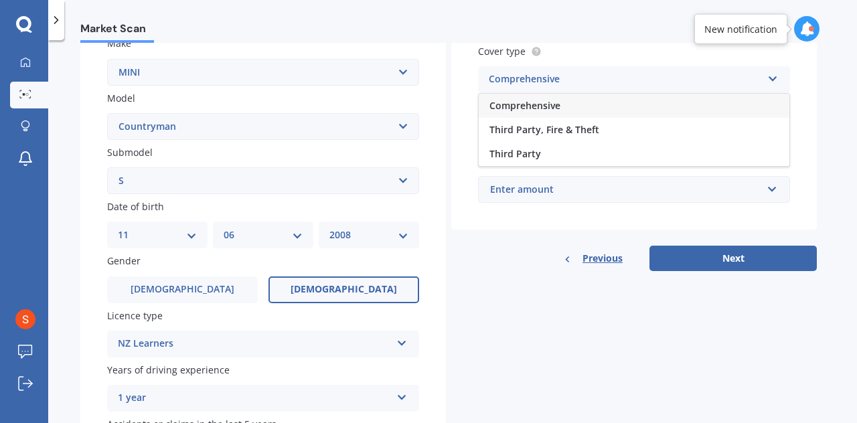
click at [550, 106] on span "Comprehensive" at bounding box center [525, 105] width 71 height 13
click at [556, 137] on input "Preferred insured amount" at bounding box center [634, 135] width 312 height 28
type input "$6,000"
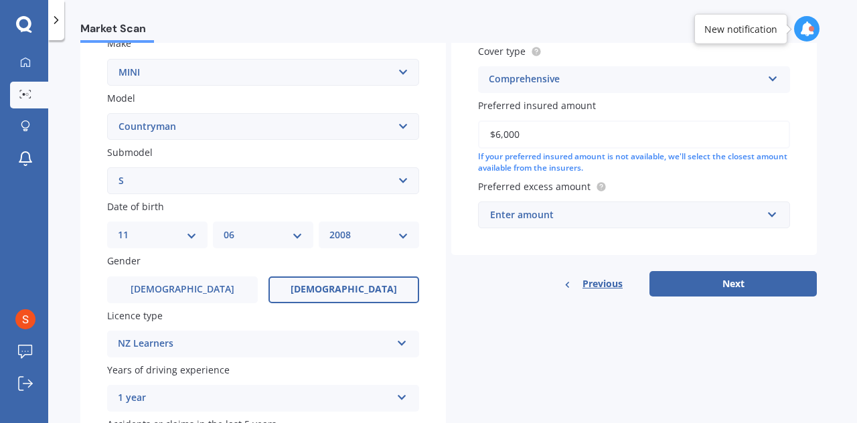
click at [577, 222] on div "Enter amount" at bounding box center [626, 215] width 272 height 15
type input "600"
click at [711, 244] on div "$ 600" at bounding box center [634, 240] width 311 height 25
click at [743, 289] on button "Next" at bounding box center [733, 283] width 167 height 25
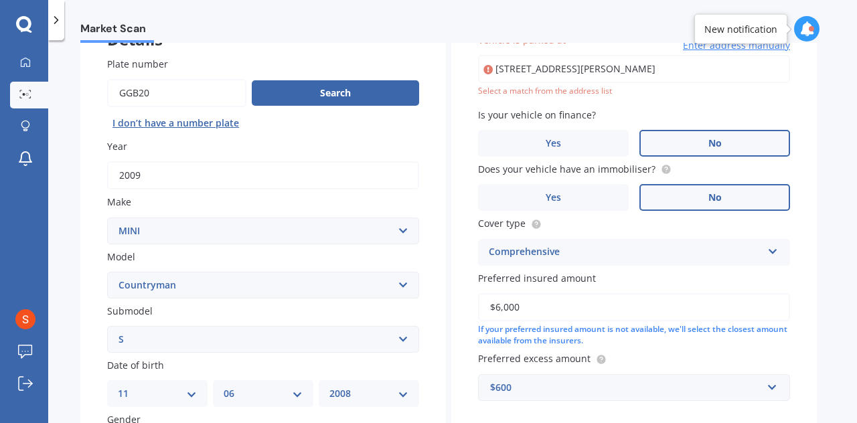
scroll to position [91, 0]
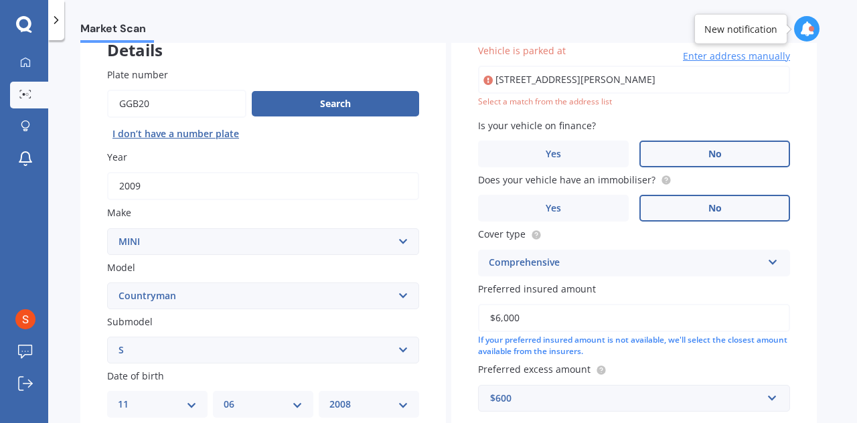
type input "[STREET_ADDRESS][PERSON_NAME]"
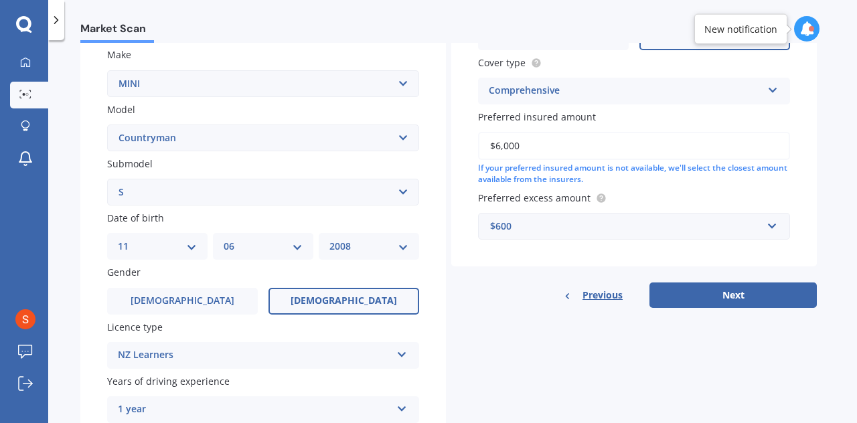
scroll to position [264, 0]
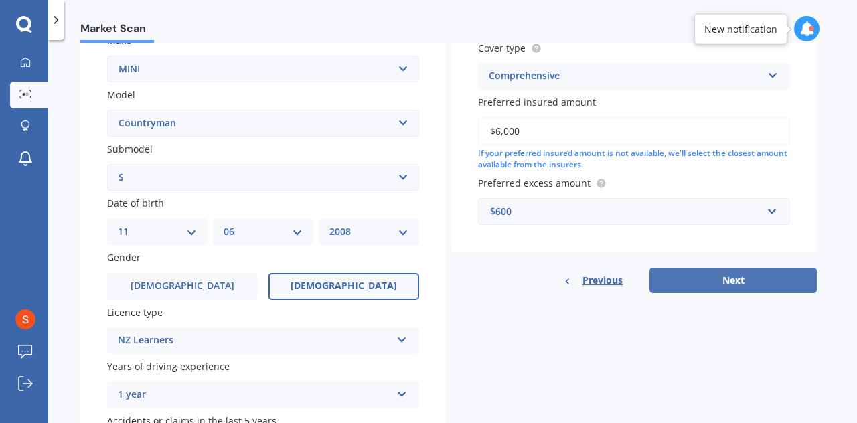
click at [735, 275] on button "Next" at bounding box center [733, 280] width 167 height 25
select select "11"
select select "06"
select select "2008"
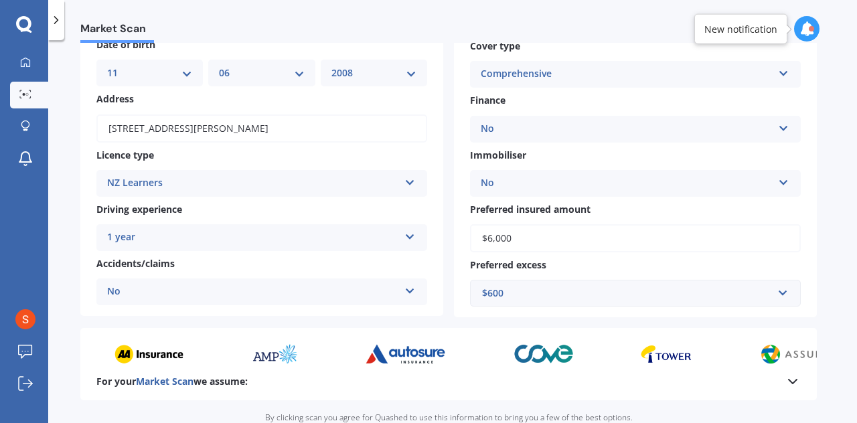
scroll to position [269, 0]
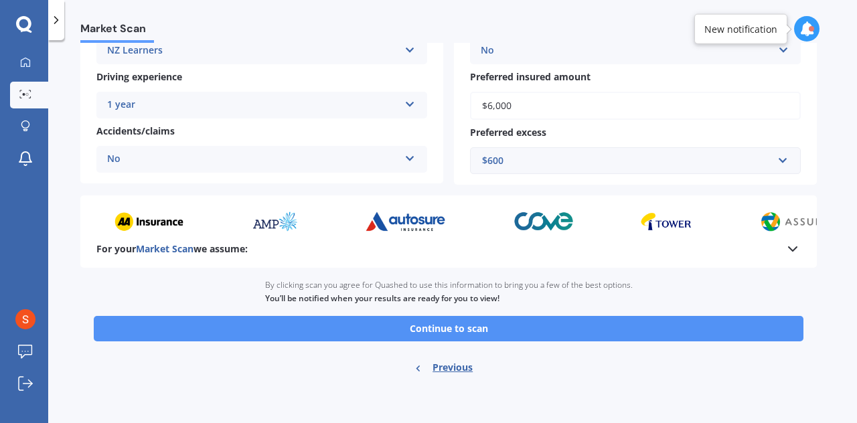
click at [683, 333] on button "Continue to scan" at bounding box center [449, 328] width 710 height 25
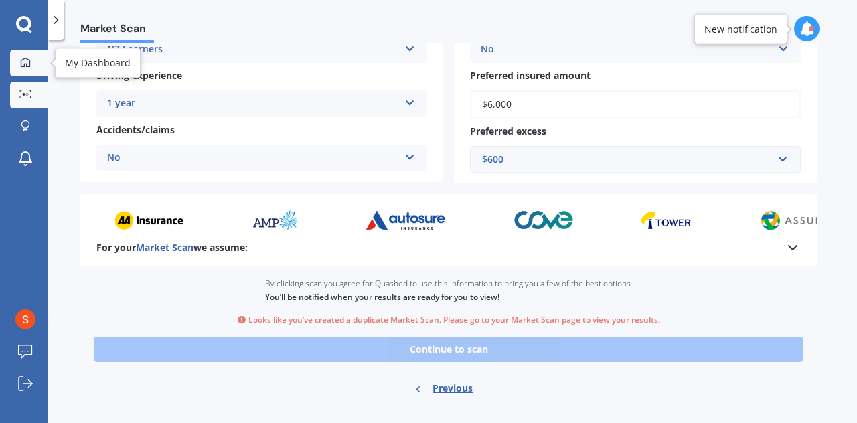
click at [31, 57] on div at bounding box center [25, 63] width 20 height 12
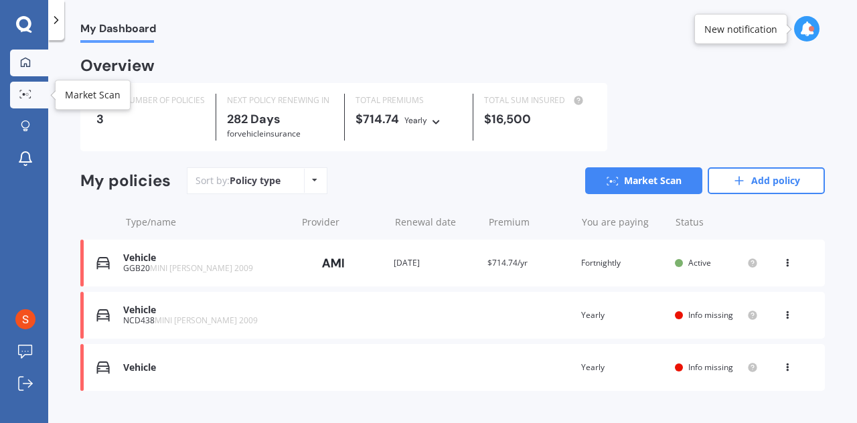
click at [20, 100] on link "Market Scan" at bounding box center [29, 95] width 38 height 27
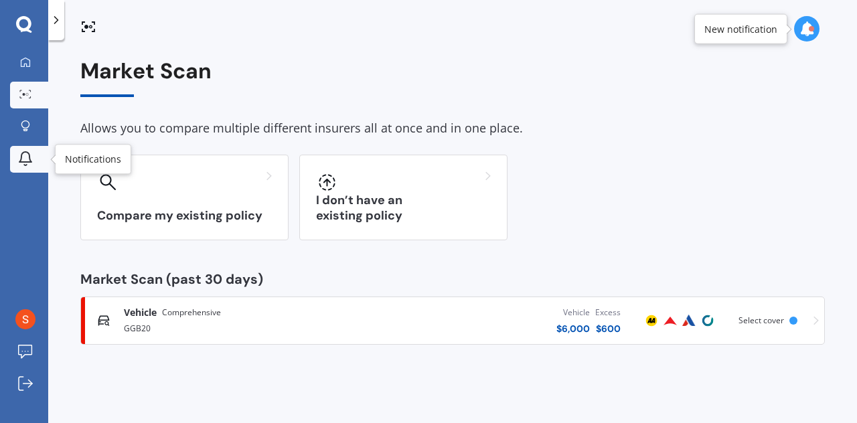
click at [12, 147] on link "Notifications" at bounding box center [29, 159] width 38 height 27
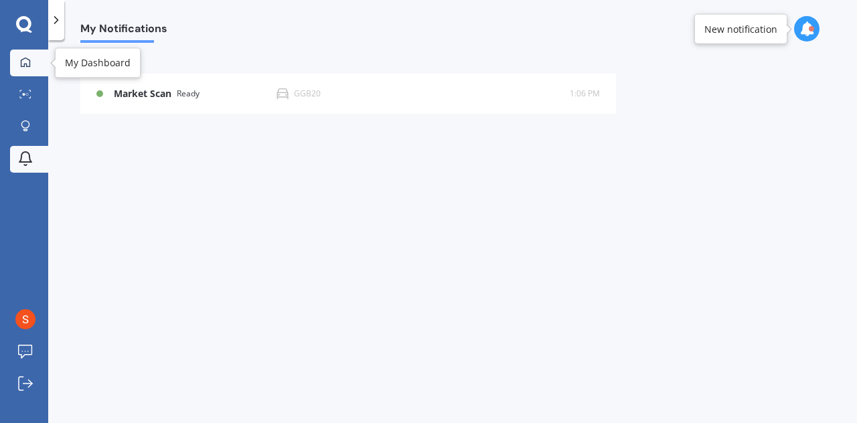
click at [29, 64] on icon at bounding box center [25, 61] width 9 height 9
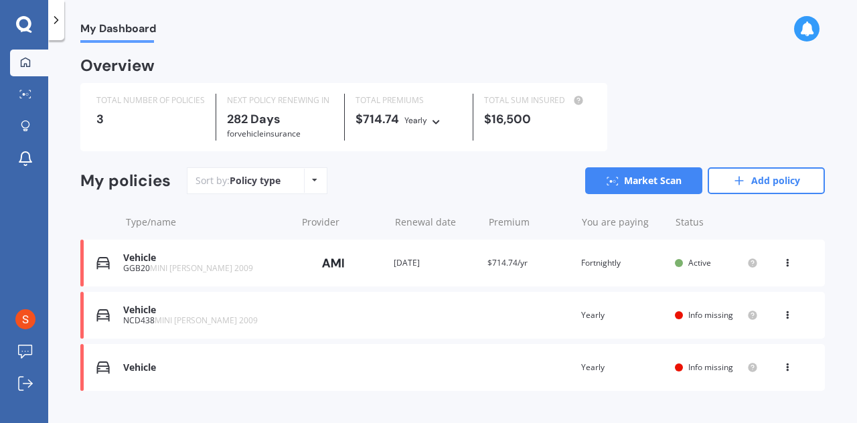
click at [503, 315] on div "Vehicle NCD438 MINI [PERSON_NAME] 2009 Renewal date Premium You are paying Year…" at bounding box center [452, 315] width 745 height 47
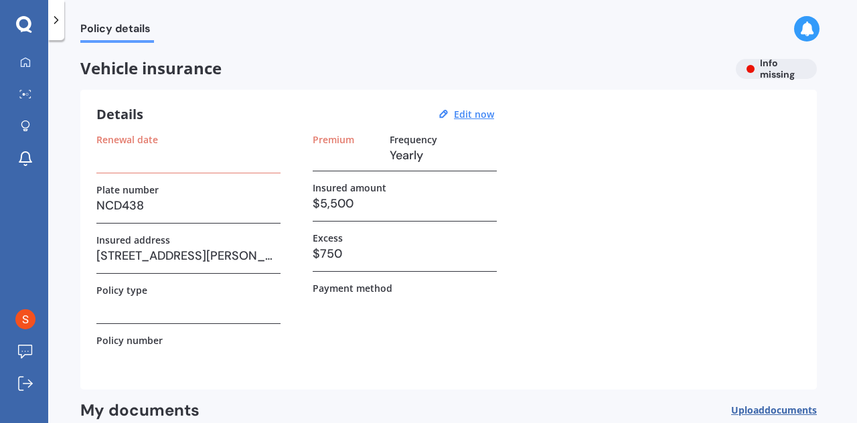
click at [48, 26] on div at bounding box center [24, 24] width 48 height 17
click at [62, 26] on icon at bounding box center [56, 19] width 13 height 13
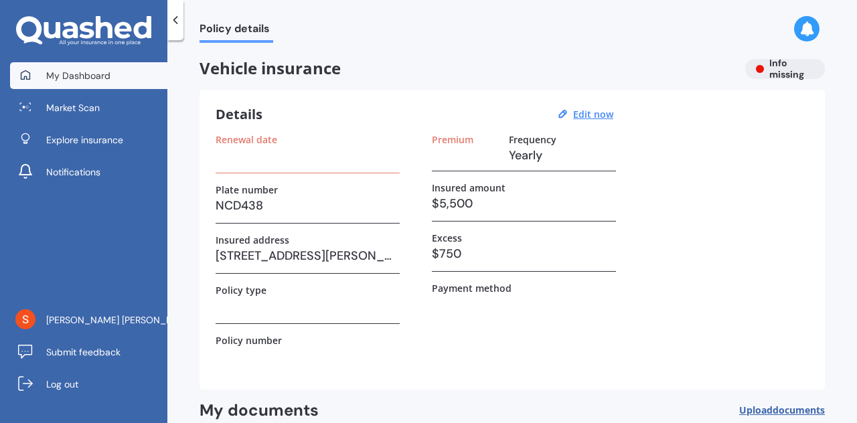
click at [84, 82] on link "My Dashboard" at bounding box center [88, 75] width 157 height 27
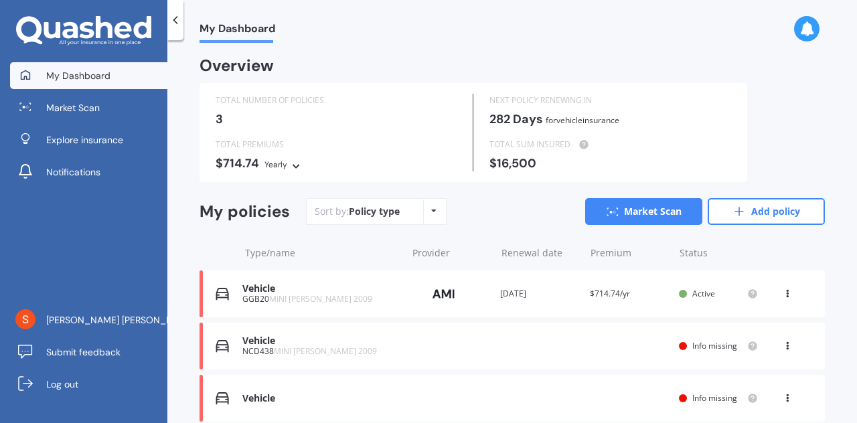
click at [783, 348] on icon at bounding box center [787, 344] width 9 height 8
click at [756, 395] on div "Delete" at bounding box center [758, 398] width 133 height 27
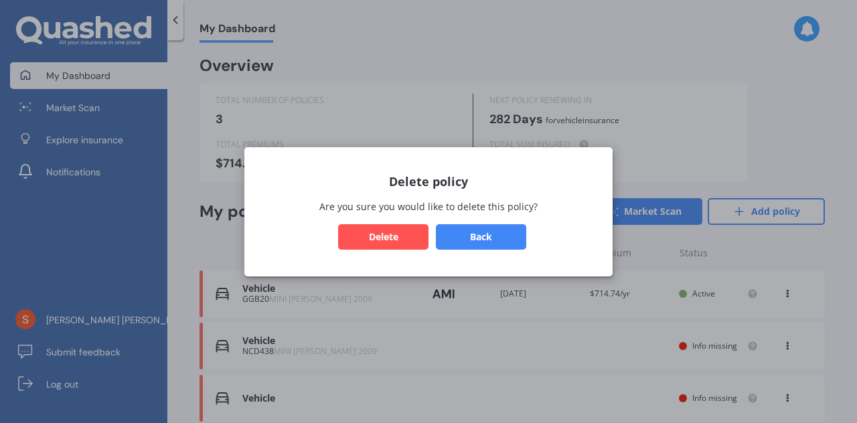
click at [386, 243] on button "Delete" at bounding box center [383, 236] width 90 height 25
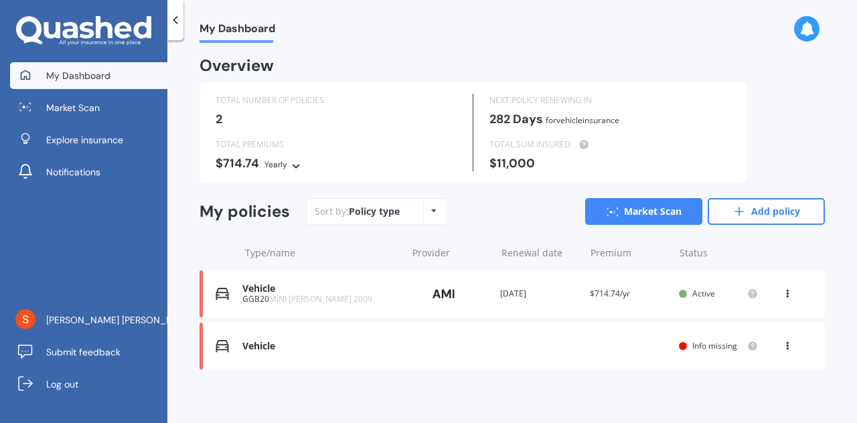
click at [783, 294] on icon at bounding box center [787, 291] width 9 height 8
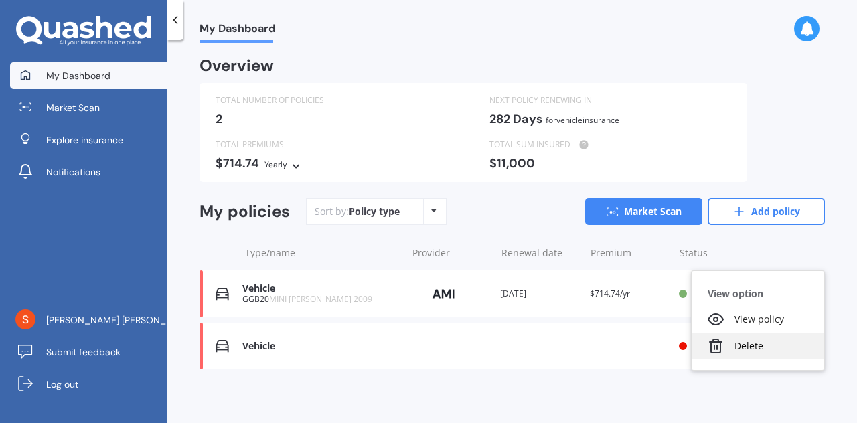
click at [745, 352] on div "Delete" at bounding box center [758, 346] width 133 height 27
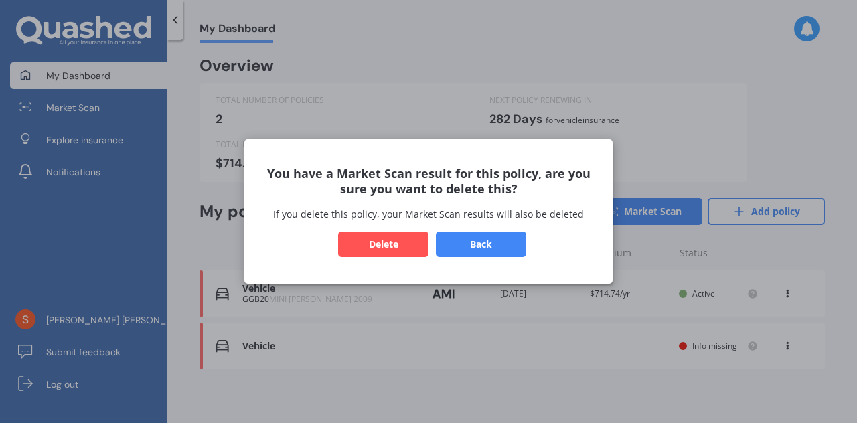
click at [409, 246] on button "Delete" at bounding box center [383, 244] width 90 height 25
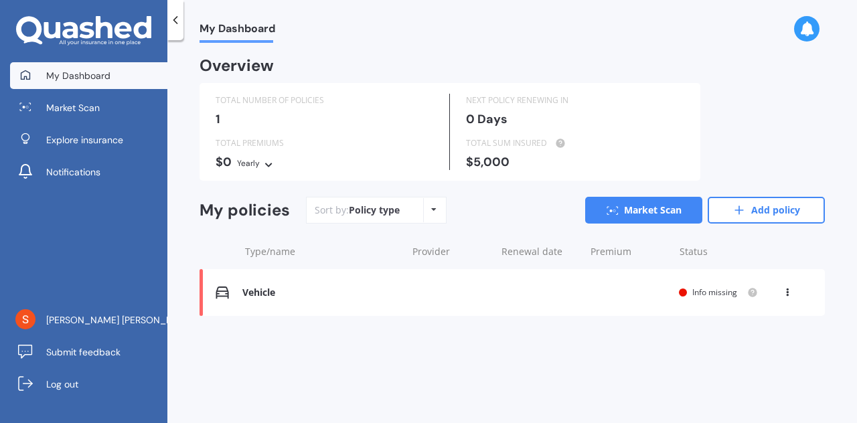
click at [783, 294] on div "View option View policy Delete" at bounding box center [789, 292] width 12 height 13
click at [750, 345] on div "Delete" at bounding box center [758, 345] width 133 height 27
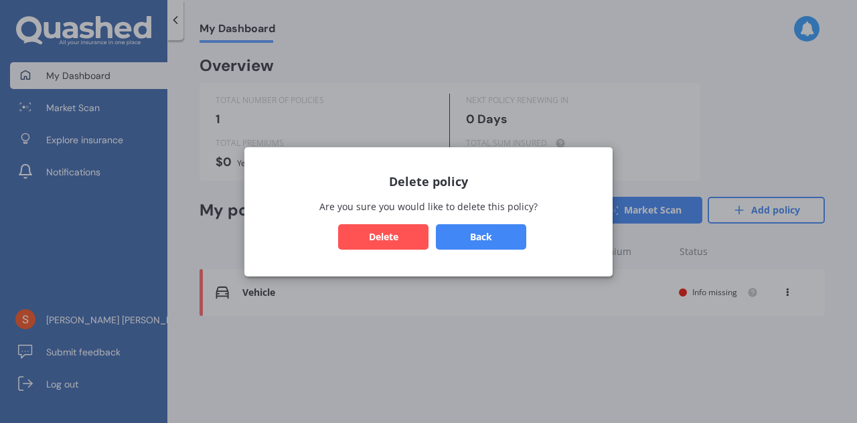
click at [378, 237] on button "Delete" at bounding box center [383, 236] width 90 height 25
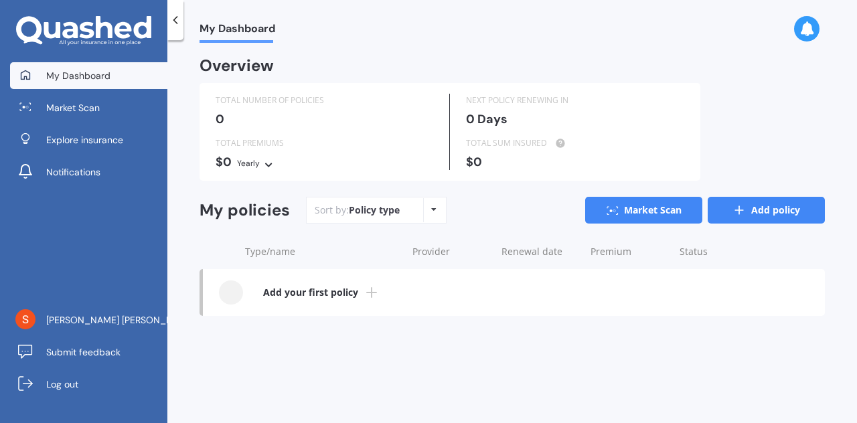
click at [749, 202] on link "Add policy" at bounding box center [766, 210] width 117 height 27
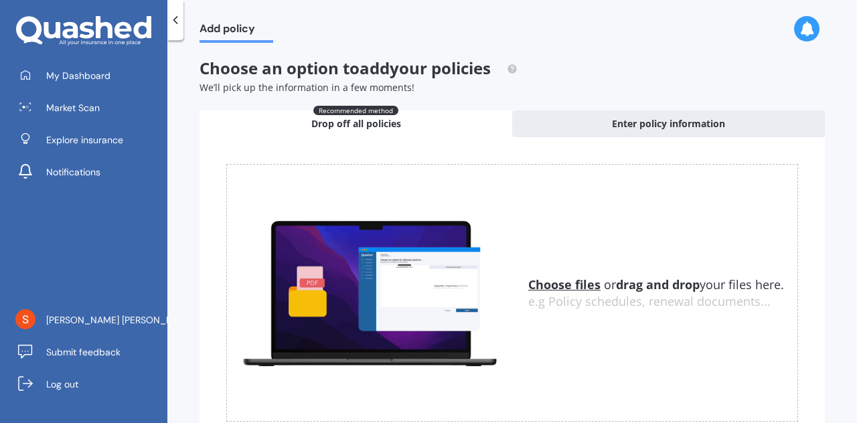
click at [170, 11] on div at bounding box center [175, 20] width 16 height 40
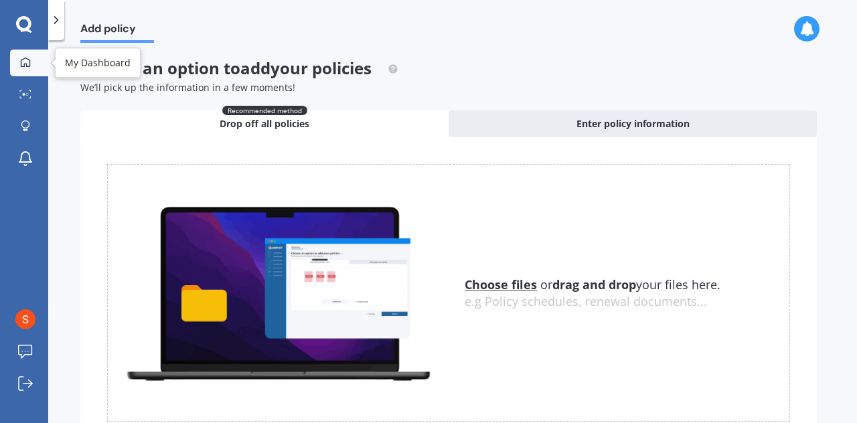
click at [29, 66] on icon at bounding box center [25, 61] width 9 height 9
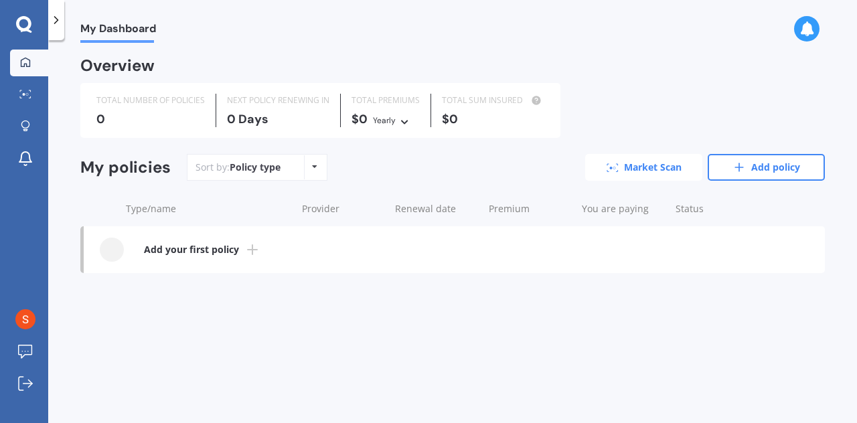
click at [636, 175] on link "Market Scan" at bounding box center [643, 167] width 117 height 27
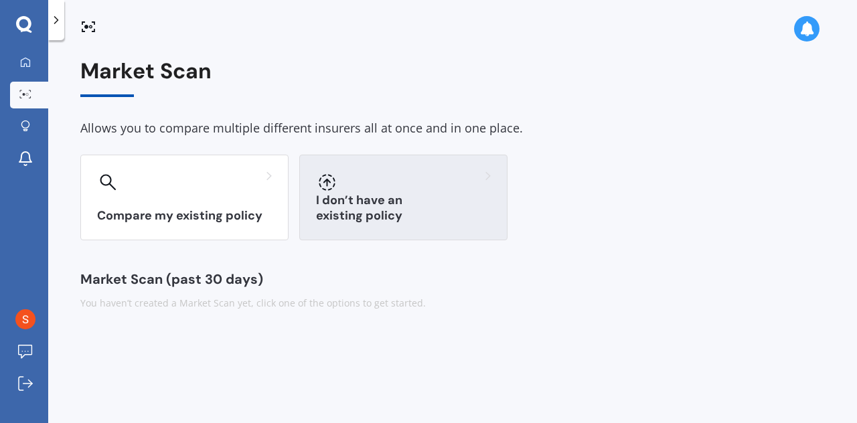
click at [434, 169] on div "I don’t have an existing policy" at bounding box center [403, 198] width 208 height 86
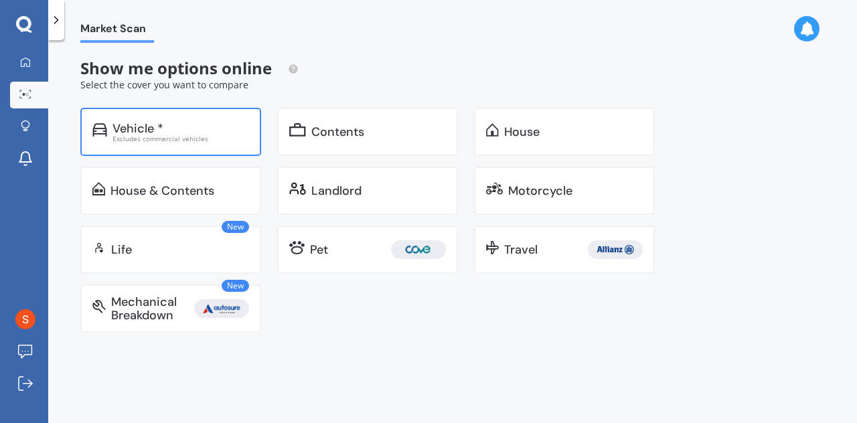
click at [201, 139] on div "Excludes commercial vehicles" at bounding box center [181, 138] width 137 height 7
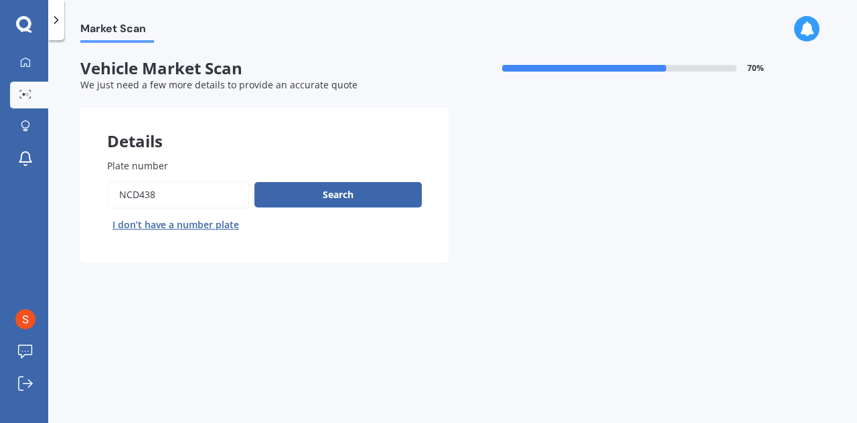
drag, startPoint x: 228, startPoint y: 196, endPoint x: 64, endPoint y: 198, distance: 163.5
click at [64, 198] on div "Market Scan Vehicle Market Scan 70 % We just need a few more details to provide…" at bounding box center [452, 234] width 809 height 383
type input "GGB20"
click at [380, 198] on button "Search" at bounding box center [338, 194] width 167 height 25
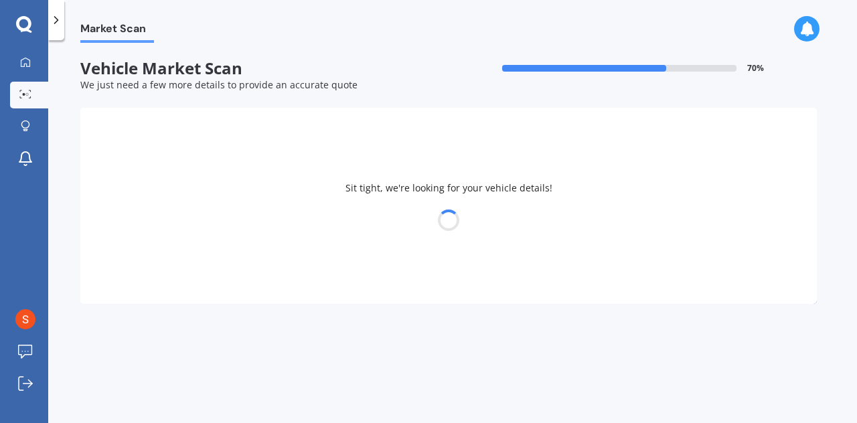
select select "11"
select select "06"
select select "2008"
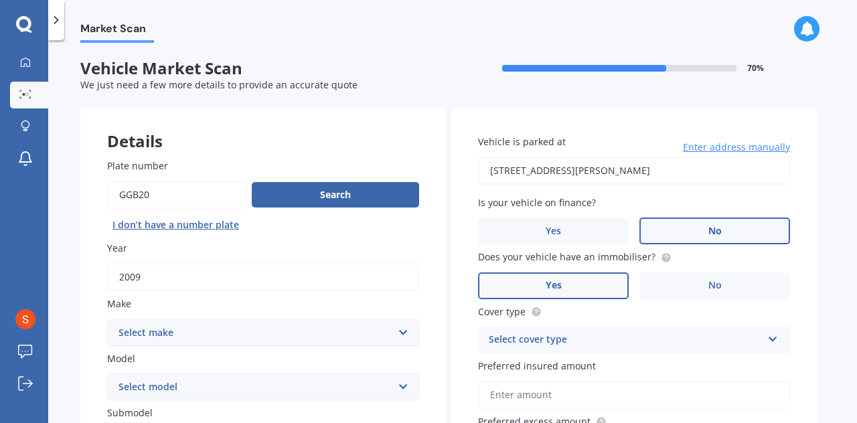
click at [370, 329] on select "Select make AC ALFA ROMEO ASTON [PERSON_NAME] AUDI AUSTIN BEDFORD Bentley BMW B…" at bounding box center [263, 332] width 312 height 27
select select "MINI"
click at [107, 319] on select "Select make AC ALFA ROMEO ASTON [PERSON_NAME] AUDI AUSTIN BEDFORD Bentley BMW B…" at bounding box center [263, 332] width 312 height 27
click at [320, 396] on select "Select model Clubman [PERSON_NAME] [PERSON_NAME] One" at bounding box center [263, 387] width 312 height 27
click at [107, 374] on select "Select model Clubman [PERSON_NAME] [PERSON_NAME] One" at bounding box center [263, 387] width 312 height 27
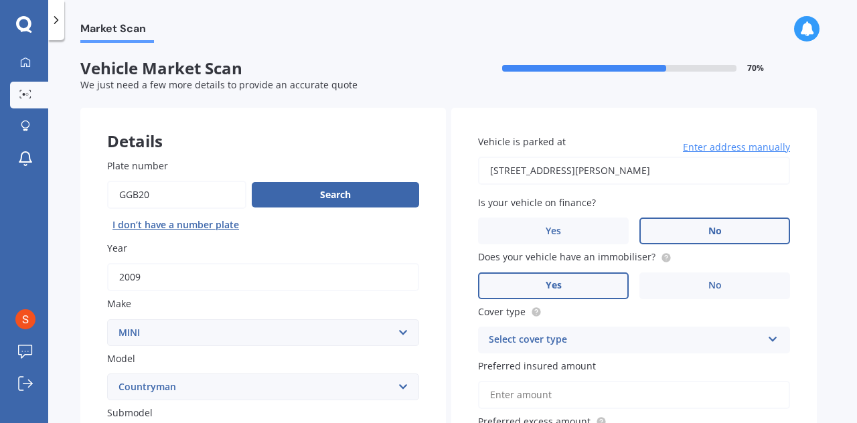
select select "[PERSON_NAME]"
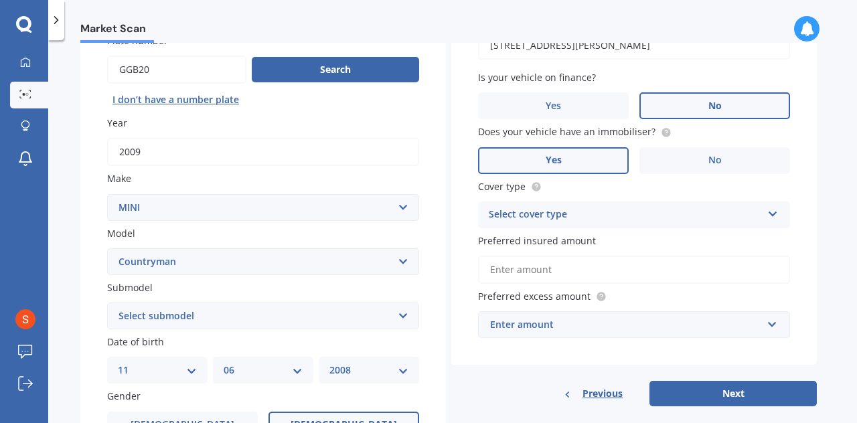
scroll to position [134, 0]
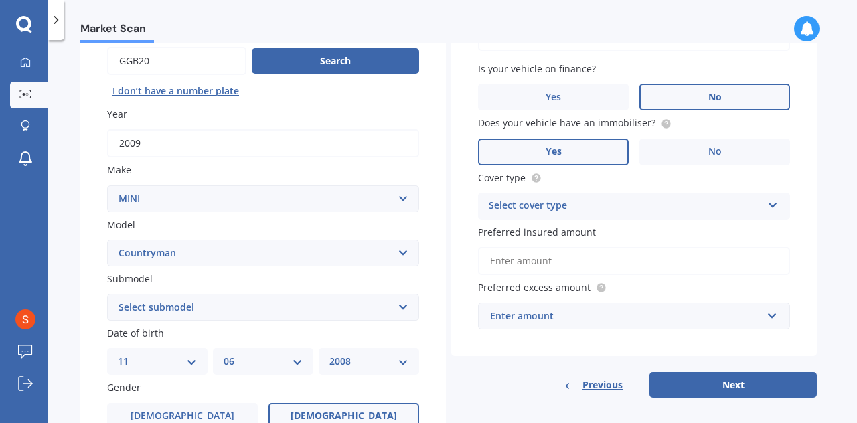
click at [365, 311] on select "Select submodel (All other) Convertible Crossover D D [PERSON_NAME] Works S" at bounding box center [263, 307] width 312 height 27
select select "S"
click at [107, 295] on select "Select submodel (All other) Convertible Crossover D D [PERSON_NAME] Works S" at bounding box center [263, 307] width 312 height 27
click at [433, 349] on div "Plate number Search I don’t have a number plate Year [DATE] Make Select make AC…" at bounding box center [263, 309] width 366 height 622
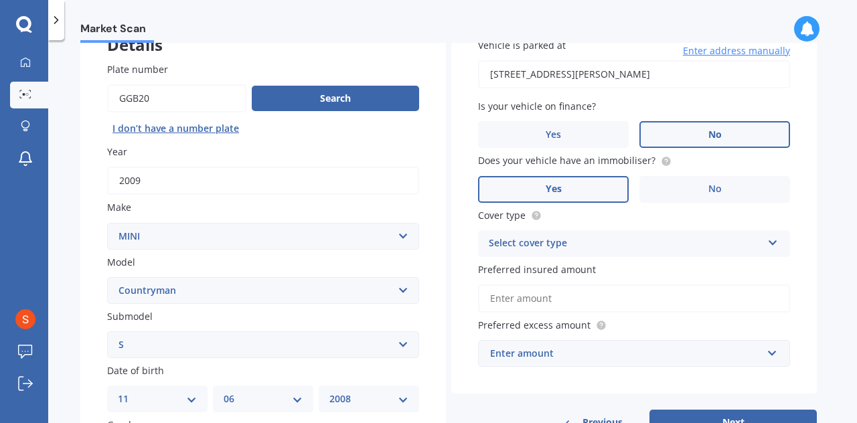
scroll to position [73, 0]
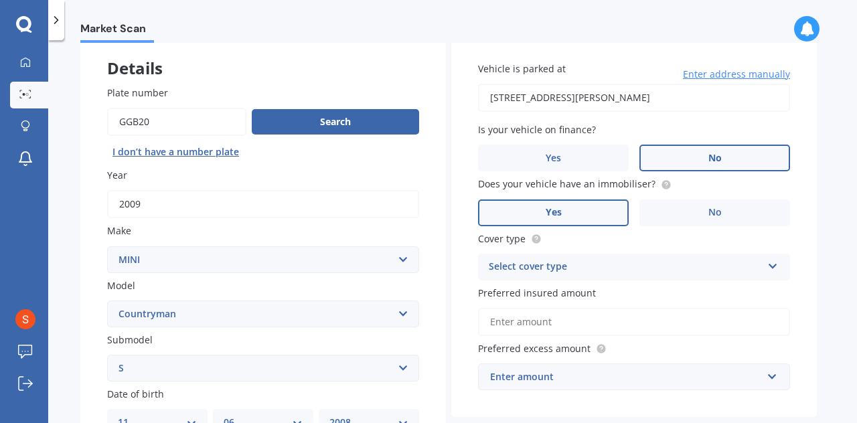
click at [666, 186] on label "Does your vehicle have an immobiliser?" at bounding box center [631, 184] width 307 height 14
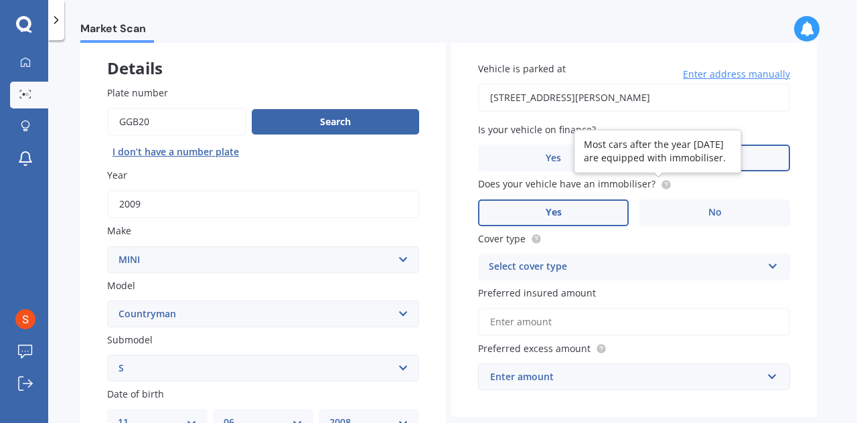
click at [665, 184] on icon at bounding box center [666, 183] width 3 height 3
click at [665, 185] on icon at bounding box center [666, 183] width 3 height 3
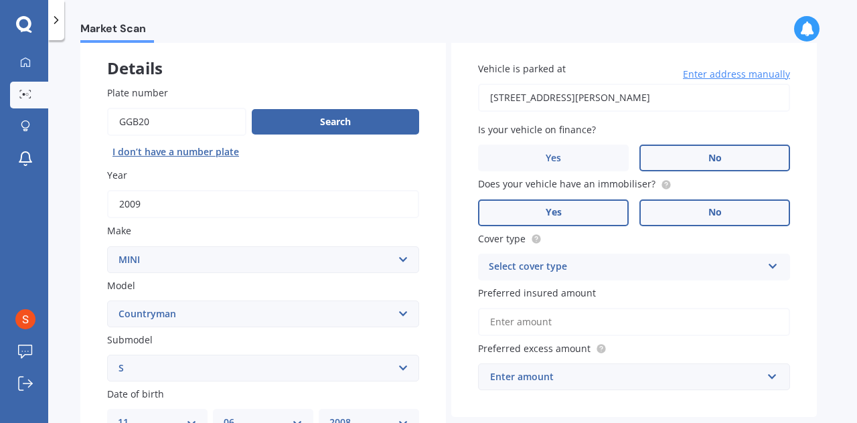
click at [672, 210] on label "No" at bounding box center [715, 213] width 151 height 27
click at [0, 0] on input "No" at bounding box center [0, 0] width 0 height 0
click at [551, 222] on label "Yes" at bounding box center [553, 213] width 151 height 27
click at [0, 0] on input "Yes" at bounding box center [0, 0] width 0 height 0
click at [593, 267] on div "Select cover type" at bounding box center [625, 267] width 273 height 16
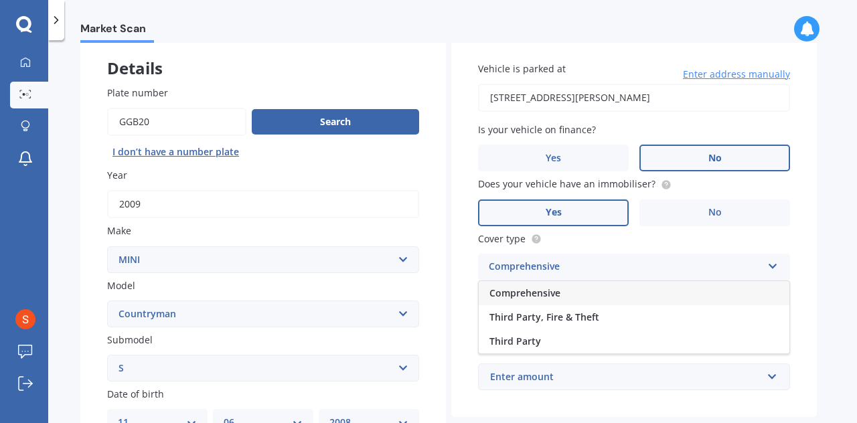
click at [561, 294] on div "Comprehensive" at bounding box center [634, 293] width 311 height 24
click at [610, 319] on input "Preferred insured amount" at bounding box center [634, 322] width 312 height 28
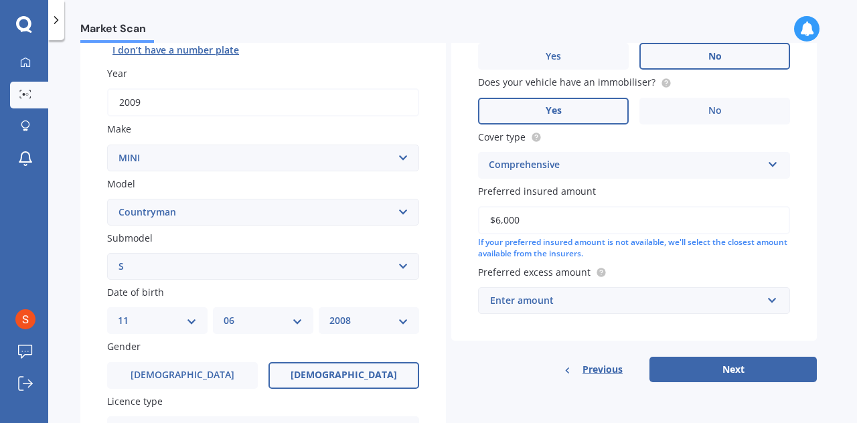
scroll to position [179, 0]
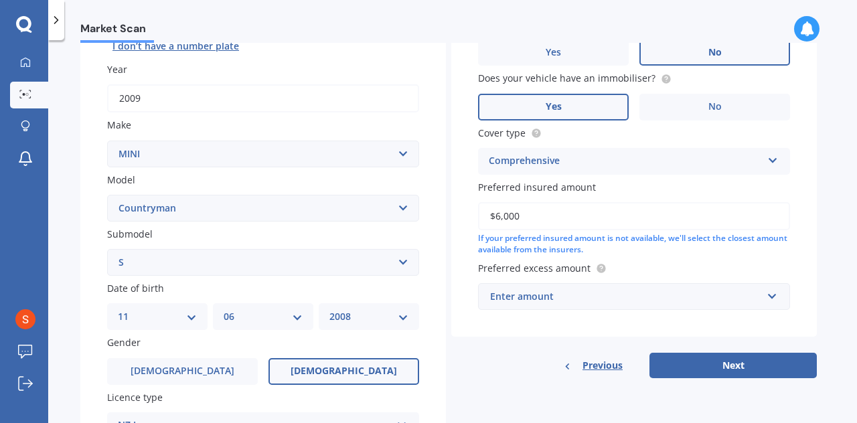
type input "$6,000"
click at [673, 304] on div "Enter amount" at bounding box center [626, 296] width 272 height 15
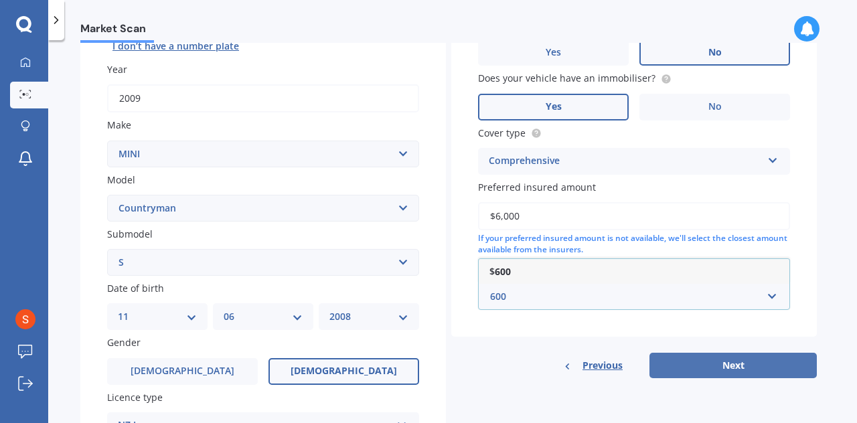
type input "600"
click at [679, 366] on button "Next" at bounding box center [733, 365] width 167 height 25
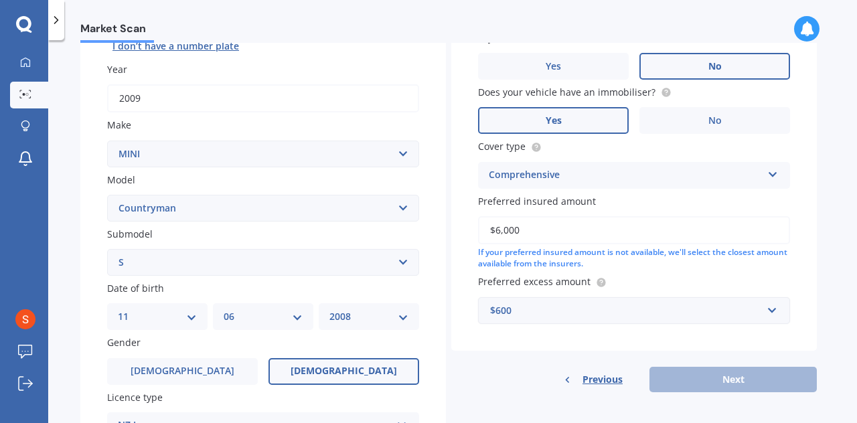
scroll to position [91, 0]
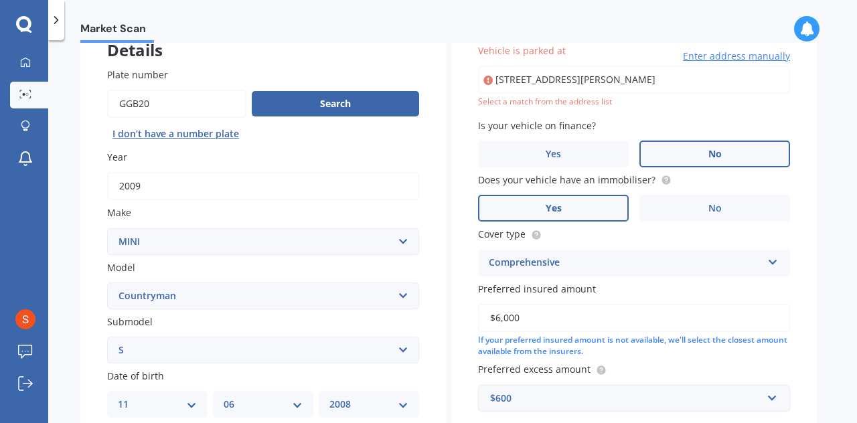
type input "[STREET_ADDRESS][PERSON_NAME]"
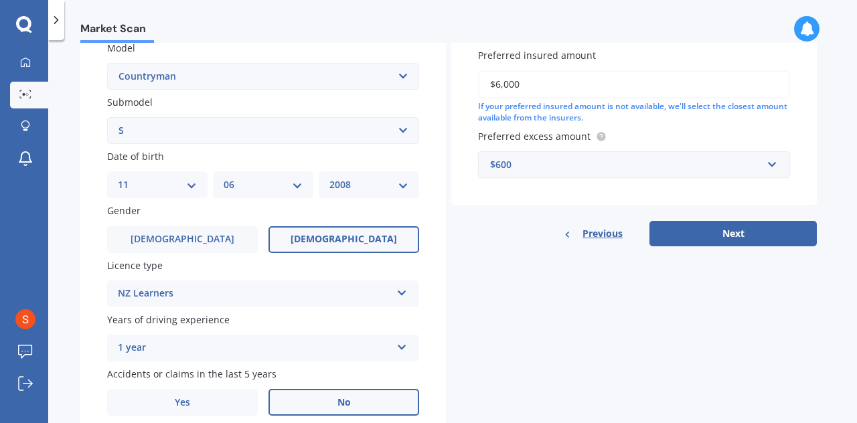
scroll to position [368, 0]
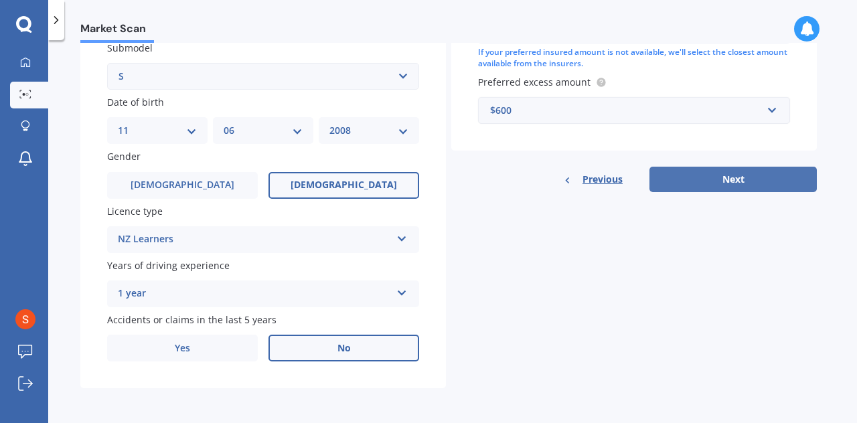
click at [757, 182] on button "Next" at bounding box center [733, 179] width 167 height 25
select select "11"
select select "06"
select select "2008"
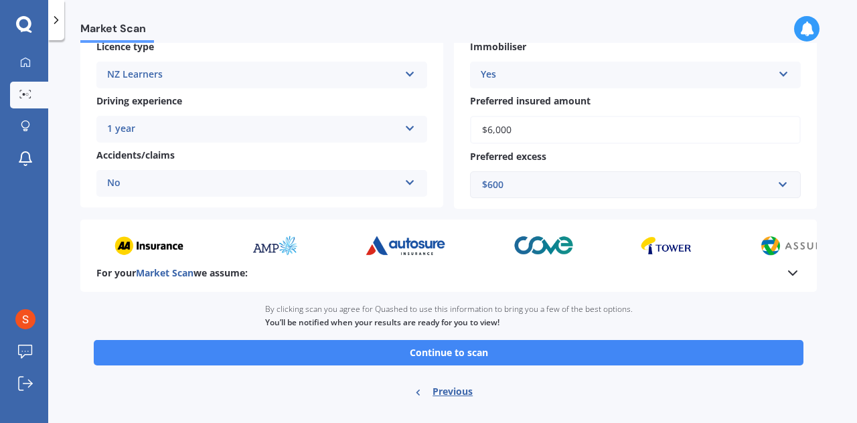
scroll to position [269, 0]
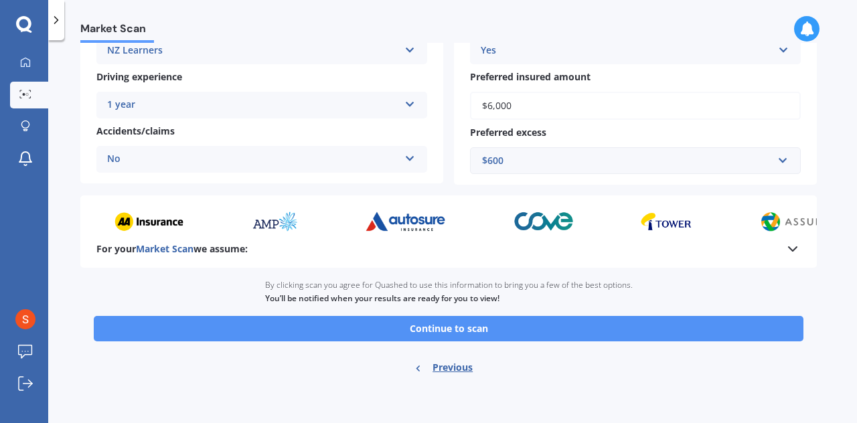
click at [687, 321] on button "Continue to scan" at bounding box center [449, 328] width 710 height 25
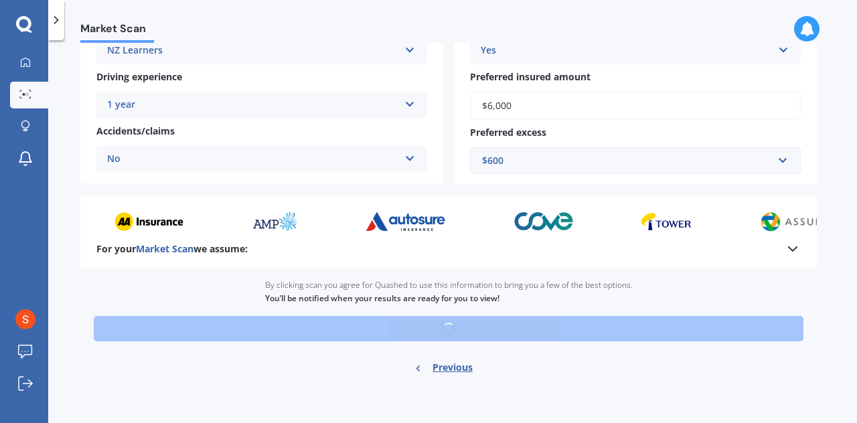
click at [687, 321] on div "Ready to go By clicking scan you agree for Quashed to use this information to b…" at bounding box center [448, 328] width 737 height 121
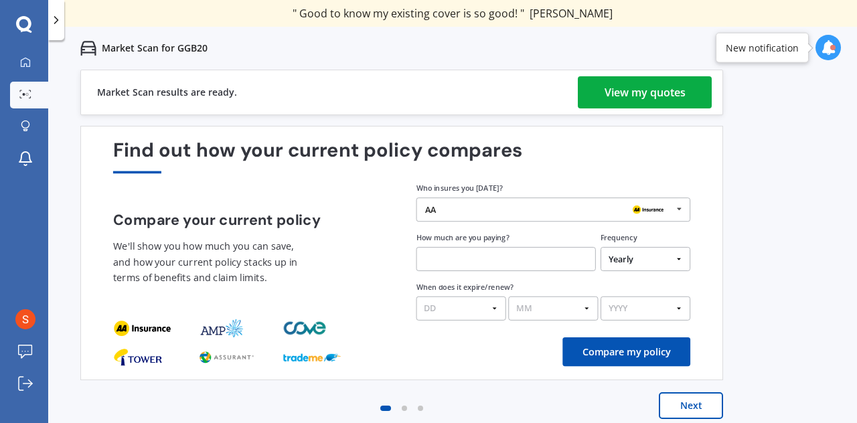
click at [673, 97] on div "View my quotes" at bounding box center [645, 92] width 81 height 32
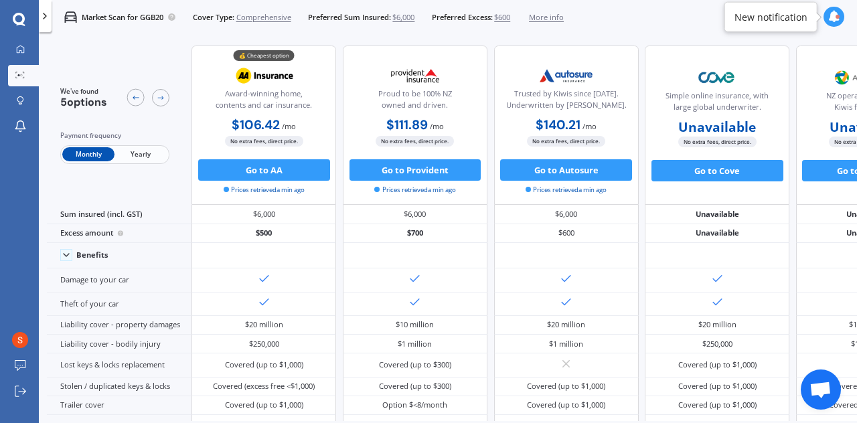
click at [137, 154] on span "Yearly" at bounding box center [141, 154] width 52 height 14
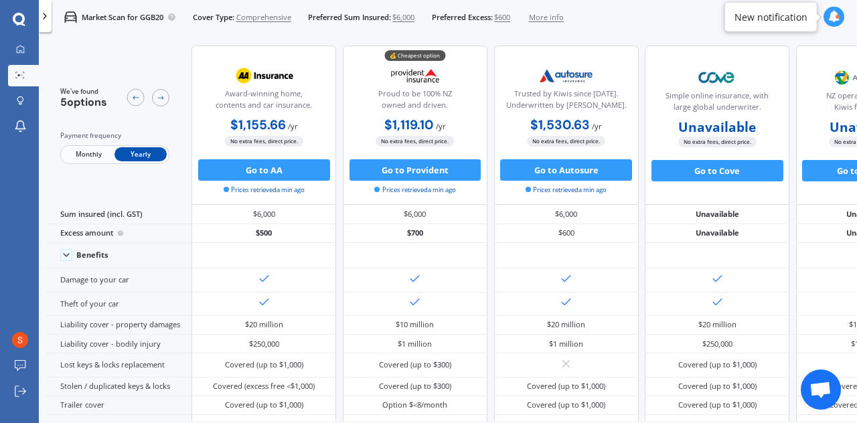
click at [87, 154] on span "Monthly" at bounding box center [88, 154] width 52 height 14
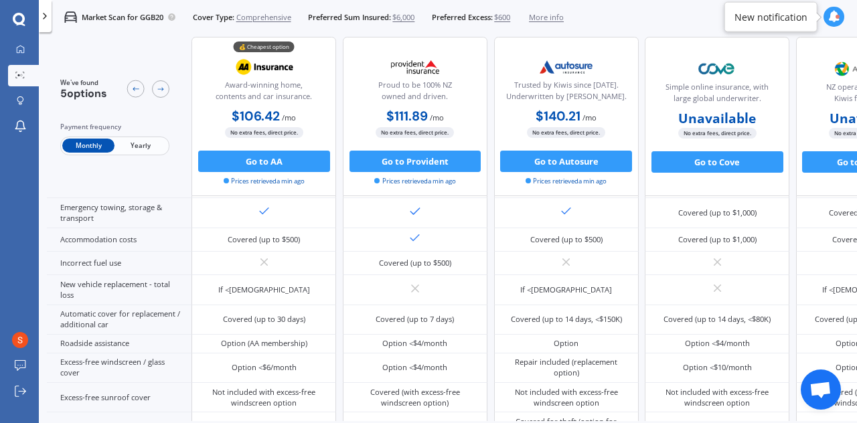
scroll to position [301, 110]
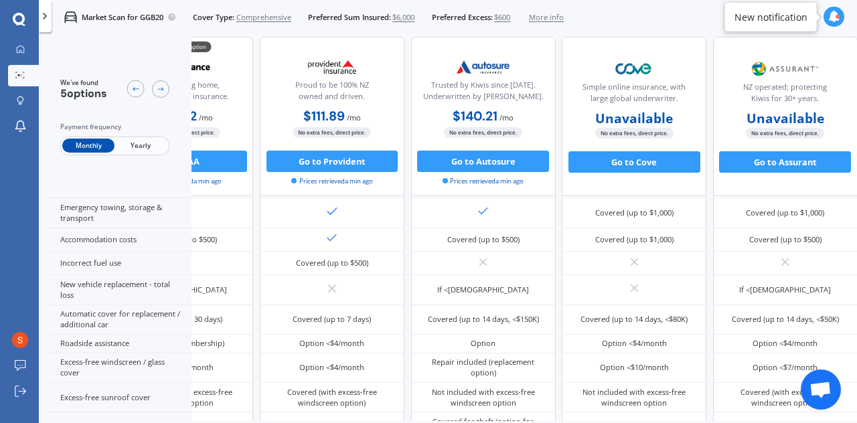
click at [133, 140] on span "Yearly" at bounding box center [141, 146] width 52 height 14
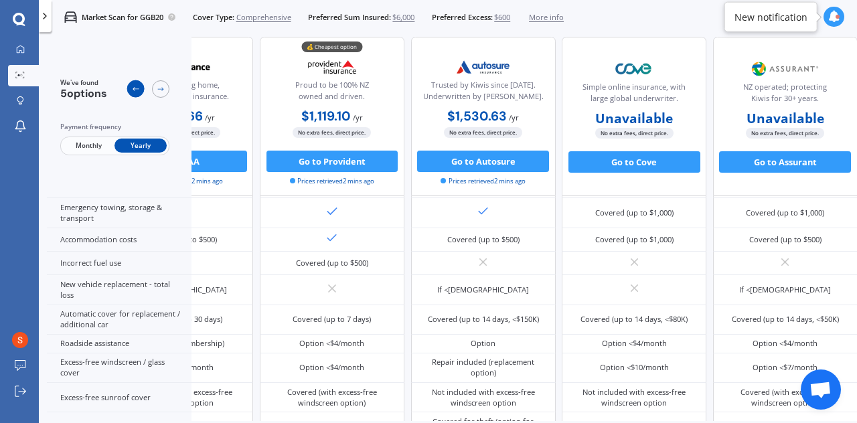
click at [137, 89] on icon at bounding box center [136, 89] width 6 height 4
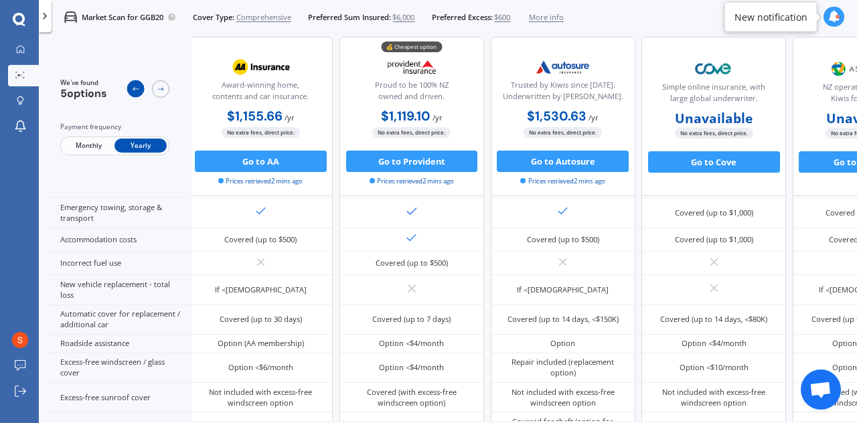
scroll to position [301, 0]
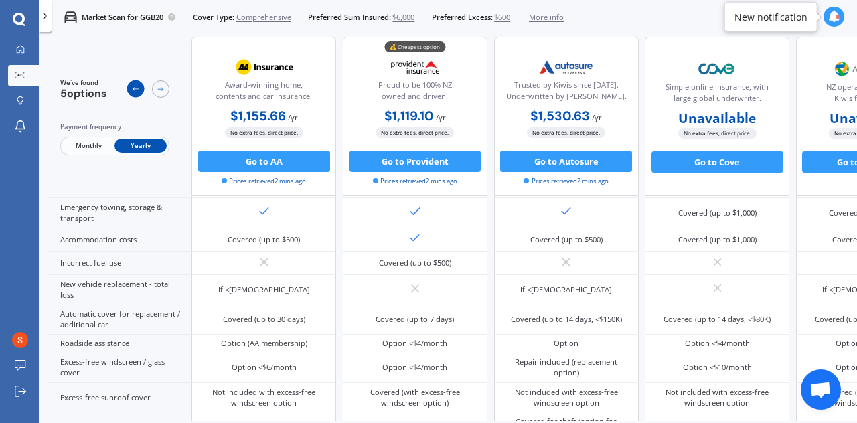
click at [137, 90] on icon at bounding box center [135, 89] width 9 height 9
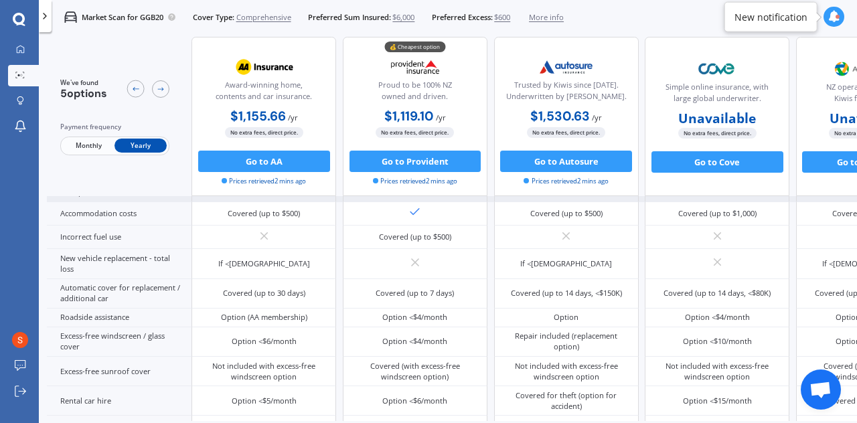
scroll to position [334, 0]
click at [100, 143] on span "Monthly" at bounding box center [88, 146] width 52 height 14
